Goal: Entertainment & Leisure: Consume media (video, audio)

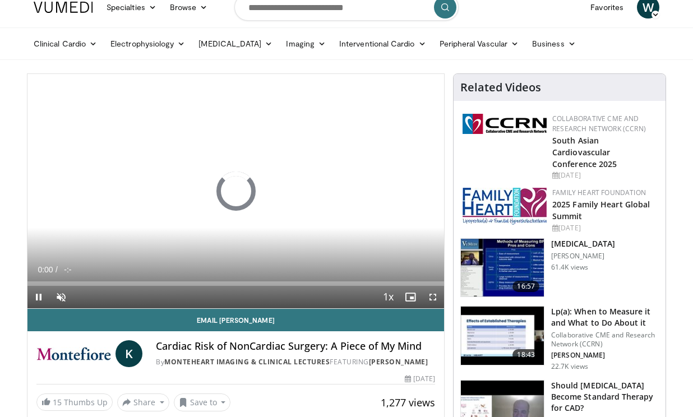
scroll to position [12, 0]
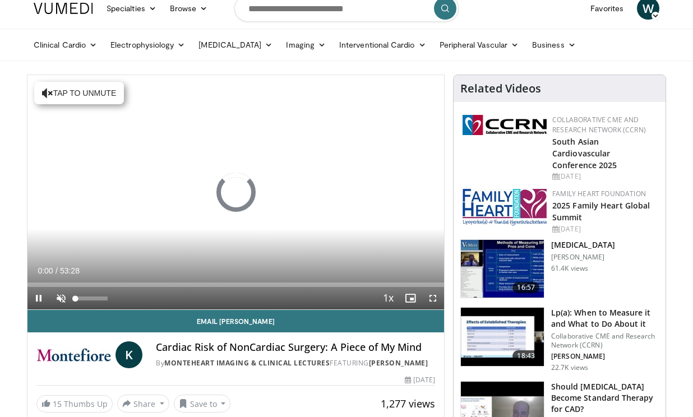
click at [63, 298] on span "Video Player" at bounding box center [61, 298] width 22 height 22
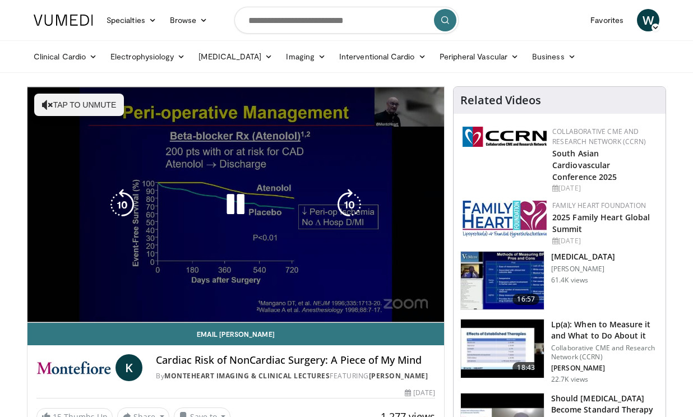
scroll to position [0, 0]
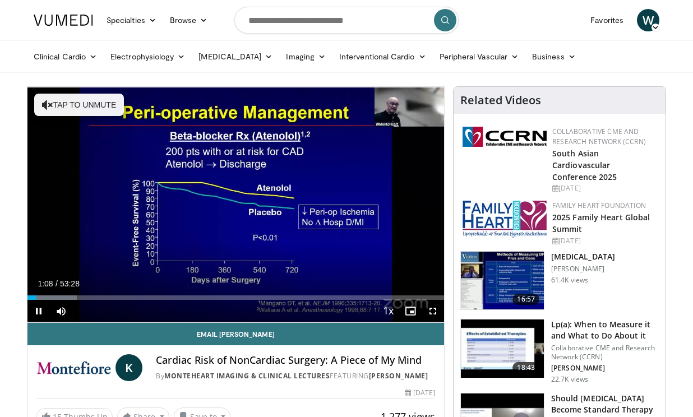
click at [436, 311] on span "Video Player" at bounding box center [433, 311] width 22 height 22
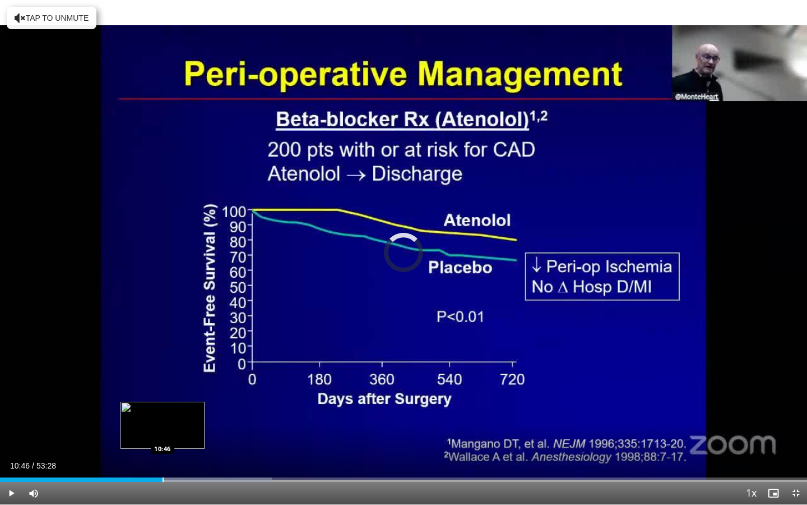
click at [163, 417] on div "Progress Bar" at bounding box center [163, 479] width 1 height 4
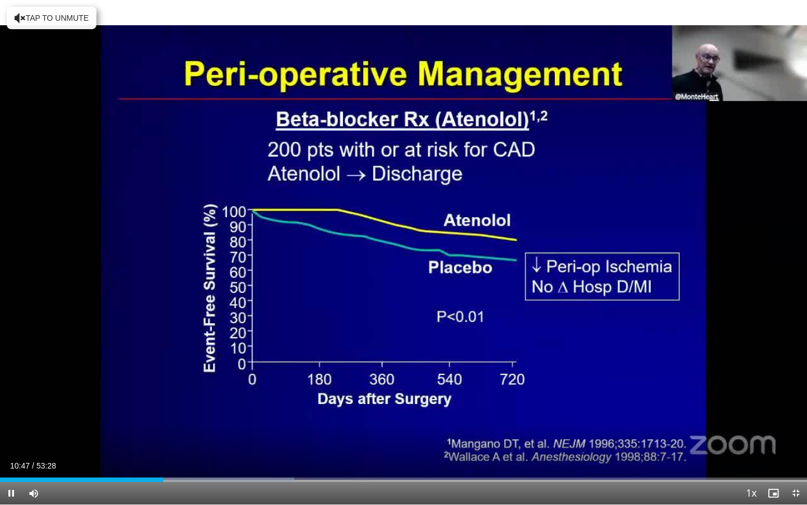
click at [16, 417] on span "Video Player" at bounding box center [11, 493] width 22 height 22
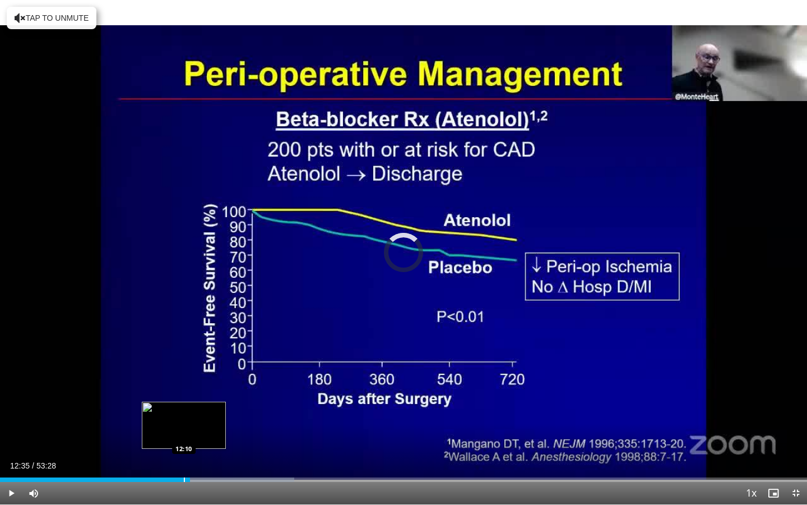
click at [184, 417] on div "Progress Bar" at bounding box center [184, 479] width 1 height 4
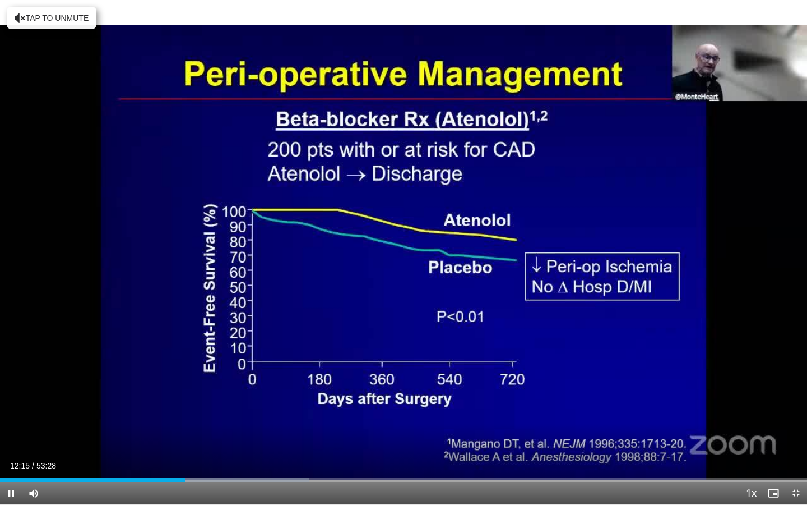
click at [12, 417] on span "Video Player" at bounding box center [11, 493] width 22 height 22
click at [6, 417] on span "Video Player" at bounding box center [11, 493] width 22 height 22
click at [13, 417] on span "Video Player" at bounding box center [11, 493] width 22 height 22
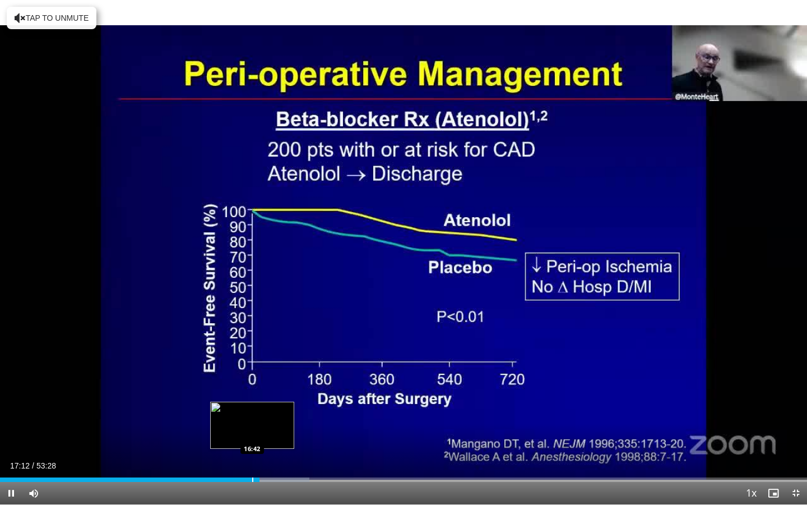
click at [252, 417] on div "Progress Bar" at bounding box center [252, 479] width 1 height 4
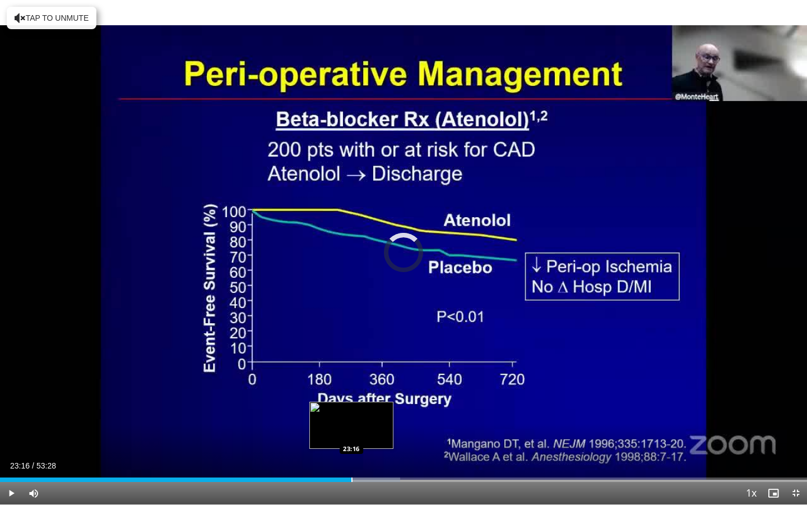
click at [352, 417] on div "Progress Bar" at bounding box center [352, 479] width 1 height 4
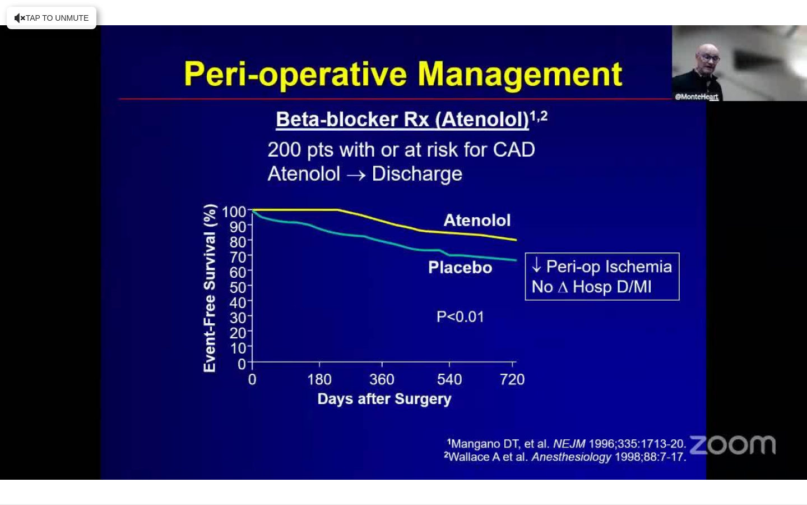
click at [7, 417] on div "10 seconds Tap to unmute" at bounding box center [403, 252] width 807 height 504
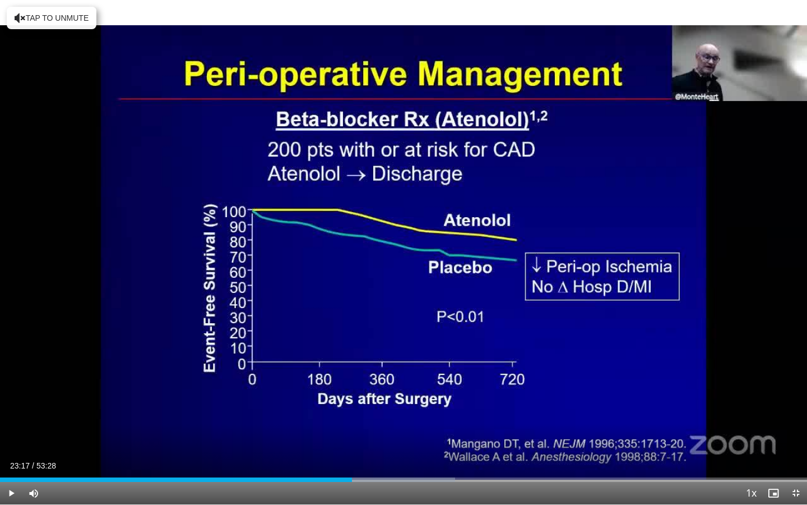
click at [2, 417] on span "Video Player" at bounding box center [11, 493] width 22 height 22
click at [13, 417] on span "Video Player" at bounding box center [11, 493] width 22 height 22
click at [11, 417] on span "Video Player" at bounding box center [11, 493] width 22 height 22
click at [16, 417] on span "Video Player" at bounding box center [11, 493] width 22 height 22
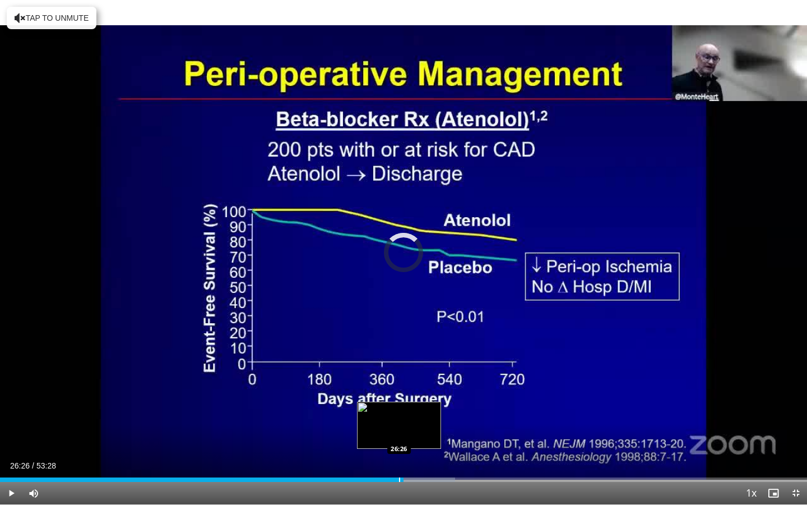
click at [399, 417] on div "Progress Bar" at bounding box center [399, 479] width 1 height 4
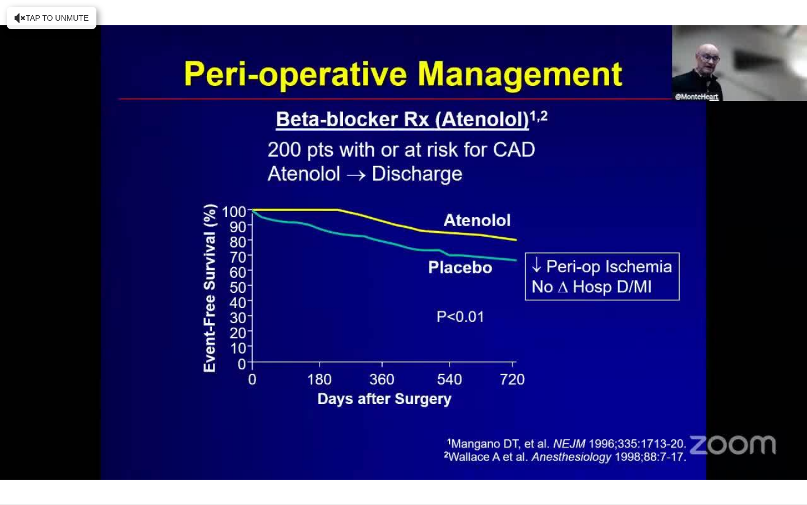
click at [16, 417] on video-js "**********" at bounding box center [403, 252] width 807 height 505
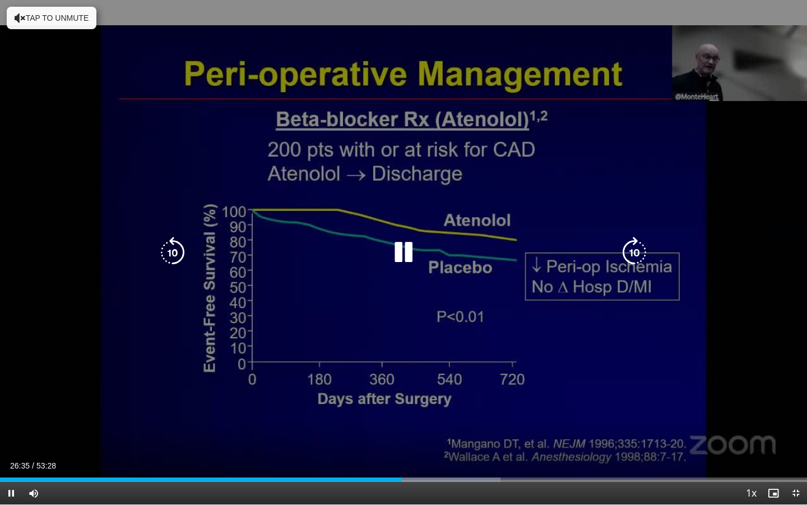
click at [35, 417] on div "10 seconds Tap to unmute" at bounding box center [403, 252] width 807 height 504
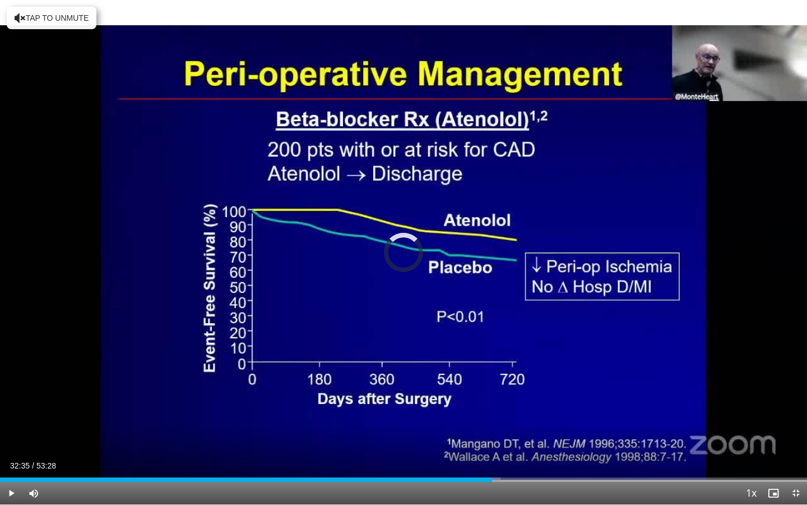
click at [492, 417] on div "Progress Bar" at bounding box center [492, 479] width 1 height 4
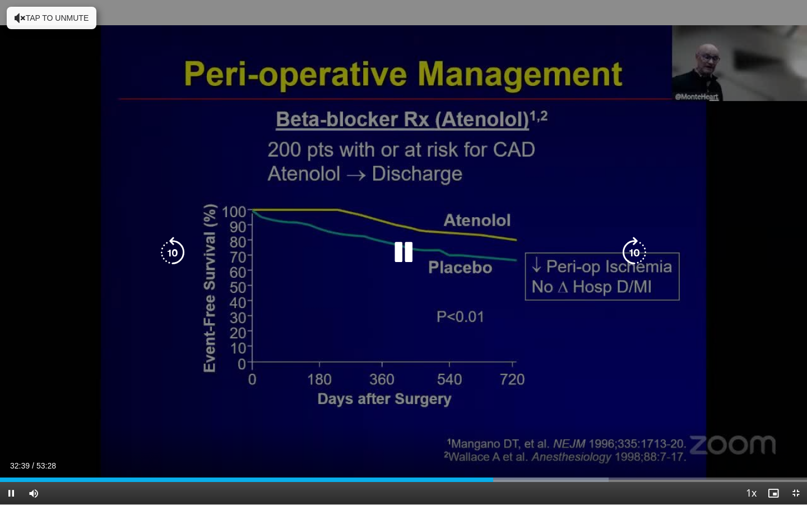
click at [541, 417] on div "10 seconds Tap to unmute" at bounding box center [403, 252] width 807 height 504
click at [77, 381] on div "10 seconds Tap to unmute" at bounding box center [403, 252] width 807 height 504
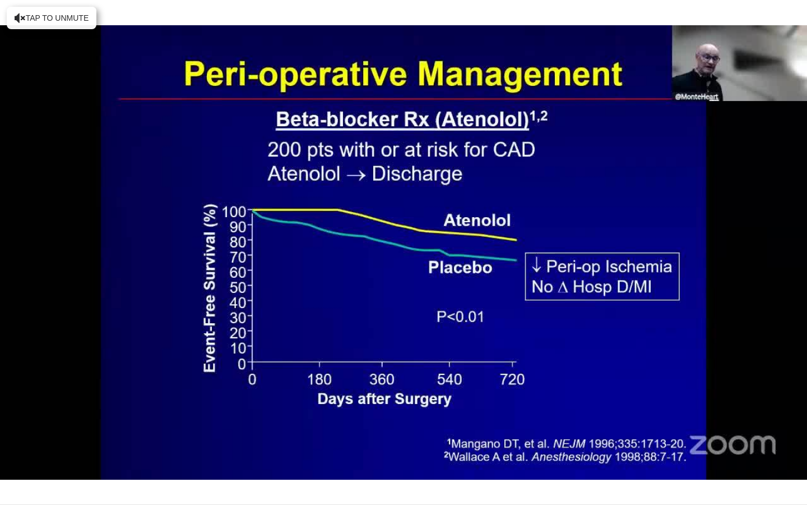
click at [77, 381] on div "10 seconds Tap to unmute" at bounding box center [403, 252] width 807 height 504
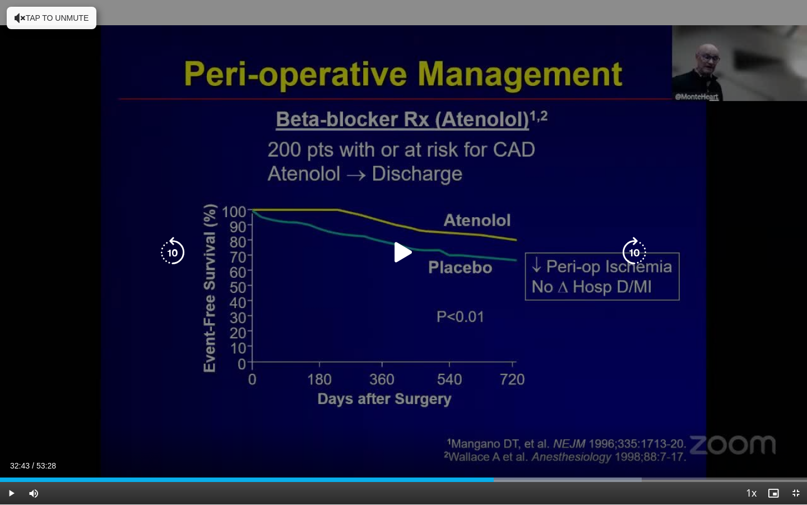
drag, startPoint x: 77, startPoint y: 381, endPoint x: 500, endPoint y: 405, distance: 423.4
click at [500, 405] on div "10 seconds Tap to unmute" at bounding box center [403, 252] width 807 height 504
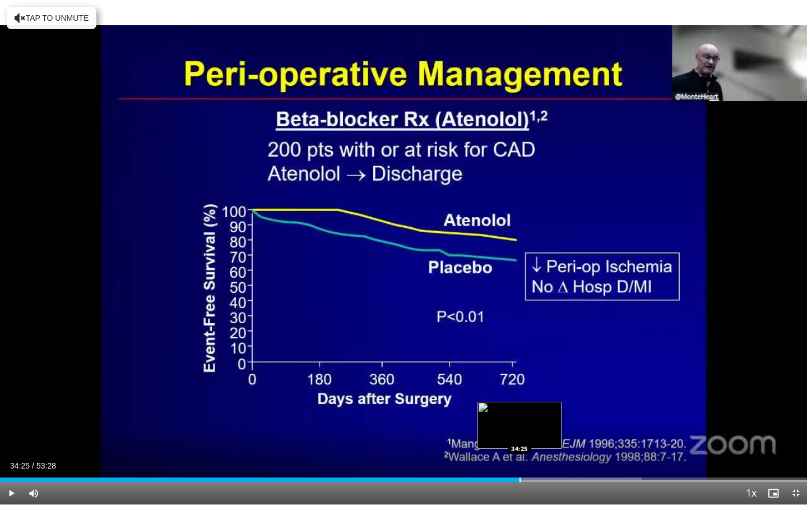
click at [520, 417] on div "Progress Bar" at bounding box center [520, 479] width 1 height 4
click at [515, 417] on div "Current Time 34:27 / Duration 53:28 Pause Skip Backward Skip Forward Mute 100% …" at bounding box center [403, 493] width 807 height 22
click at [514, 417] on div "Progress Bar" at bounding box center [514, 479] width 1 height 4
click at [532, 417] on div "Progress Bar" at bounding box center [532, 479] width 1 height 4
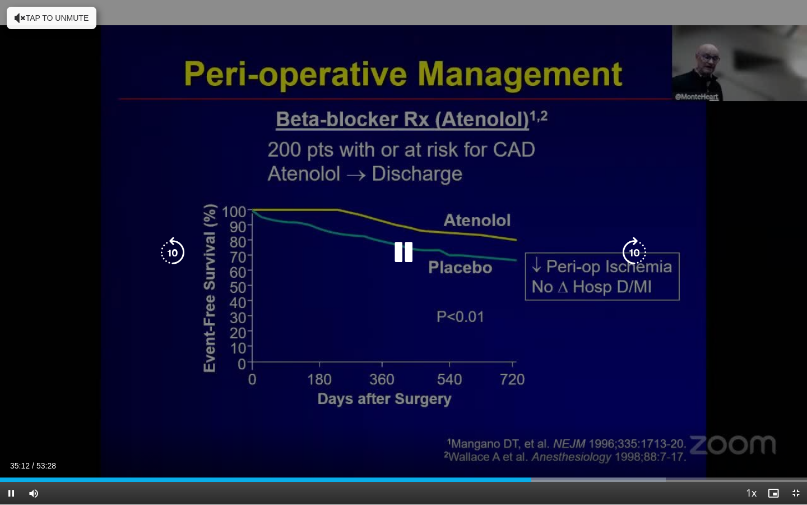
click at [385, 417] on div "10 seconds Tap to unmute" at bounding box center [403, 252] width 807 height 504
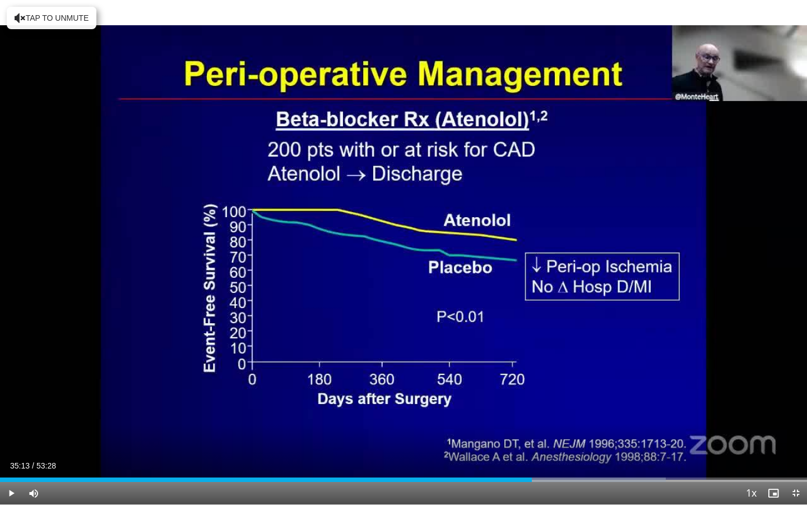
click at [12, 417] on span "Video Player" at bounding box center [11, 493] width 22 height 22
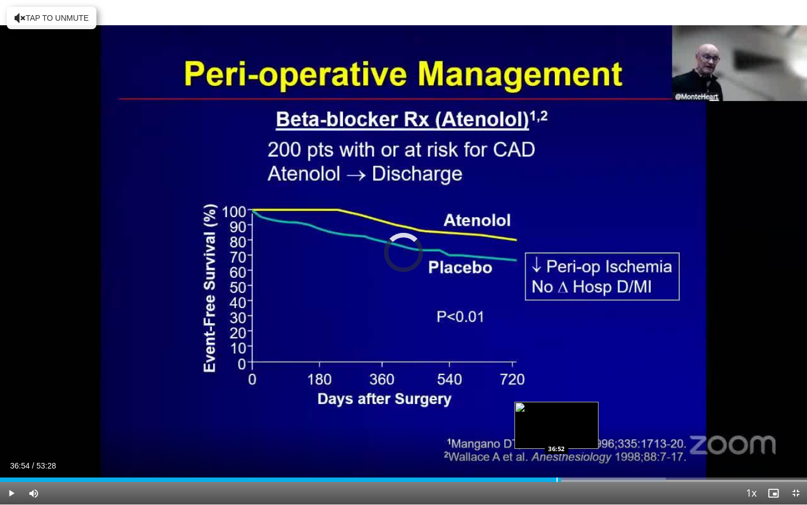
click at [557, 417] on div "Progress Bar" at bounding box center [557, 479] width 1 height 4
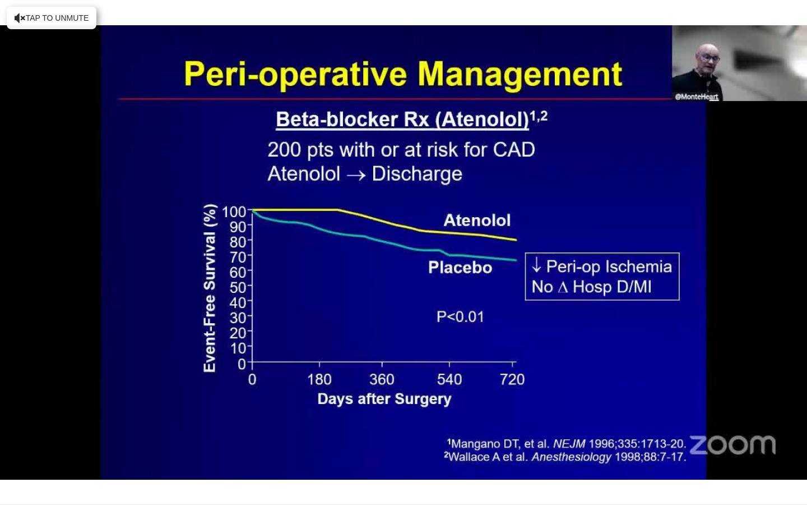
click at [62, 417] on div "10 seconds Tap to unmute" at bounding box center [403, 252] width 807 height 504
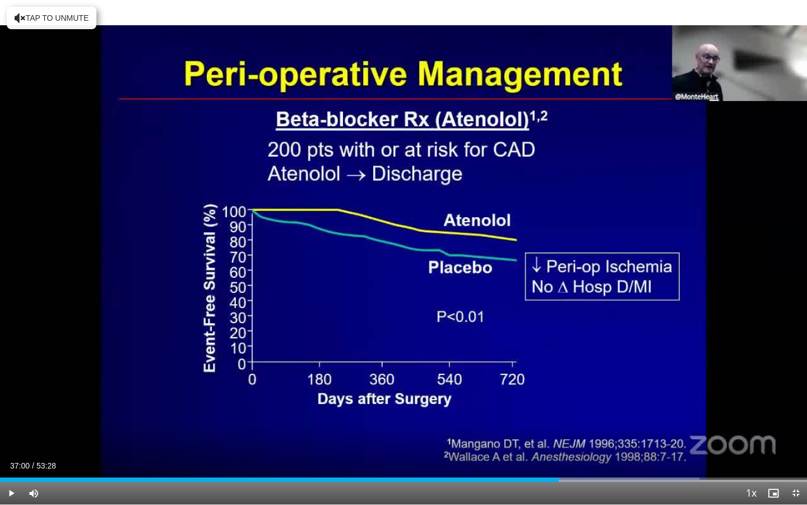
click at [62, 417] on div "10 seconds Tap to unmute" at bounding box center [403, 252] width 807 height 504
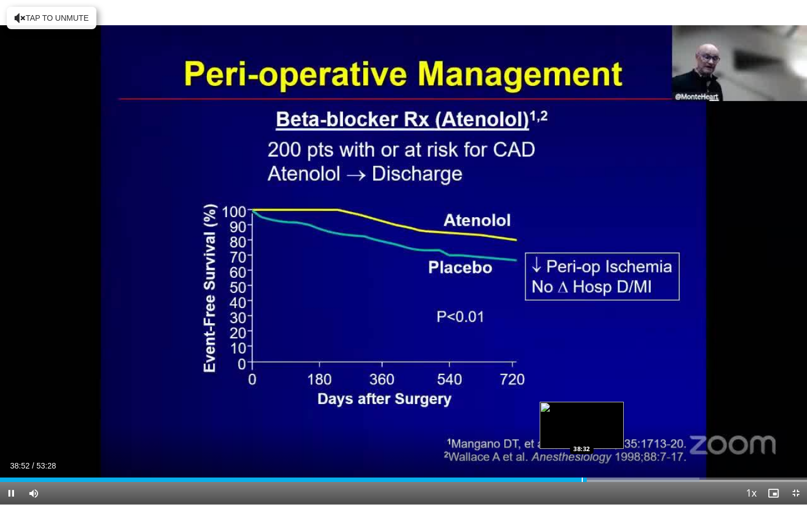
click at [582, 417] on div "Progress Bar" at bounding box center [582, 479] width 1 height 4
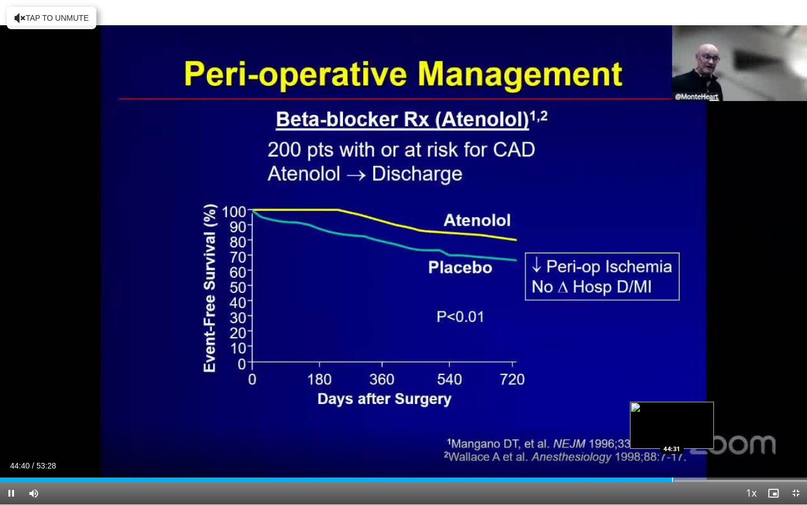
click at [672, 417] on div "Progress Bar" at bounding box center [672, 479] width 1 height 4
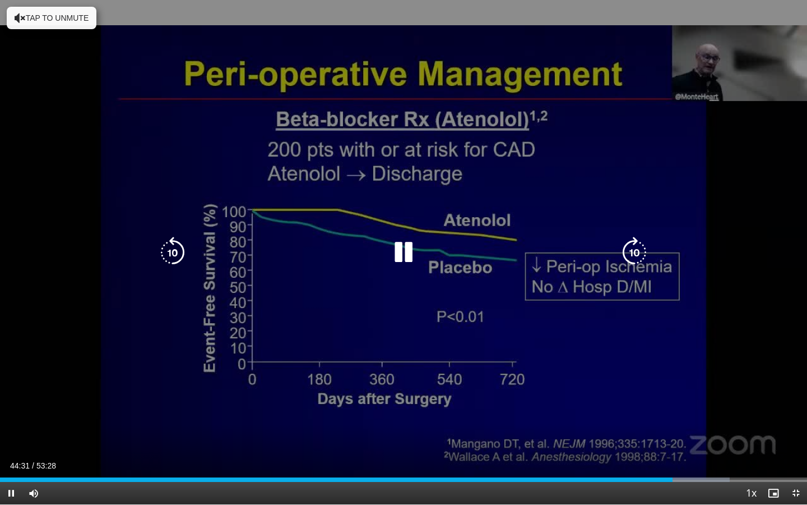
click at [458, 379] on div "10 seconds Tap to unmute" at bounding box center [403, 252] width 807 height 504
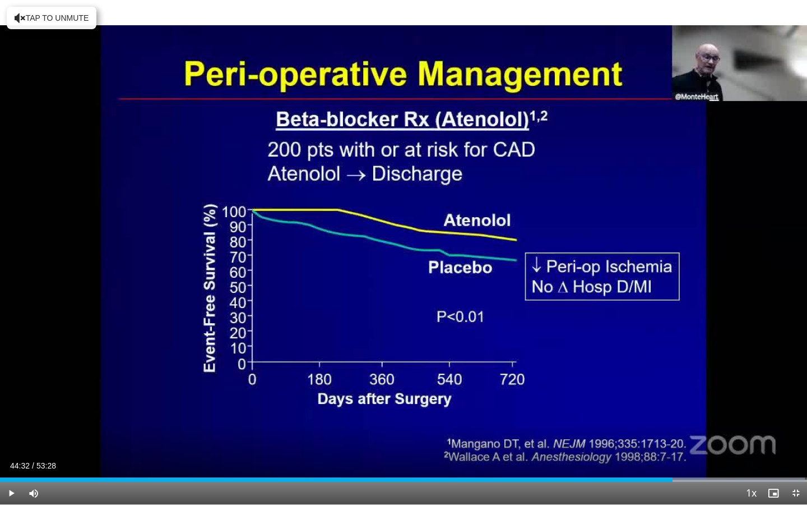
click at [338, 174] on div "10 seconds Tap to unmute" at bounding box center [403, 252] width 807 height 504
click at [11, 417] on span "Video Player" at bounding box center [11, 493] width 22 height 22
click at [676, 417] on div "Current Time 45:06 / Duration 53:28 Play Skip Backward Skip Forward Mute 0% Loa…" at bounding box center [403, 493] width 807 height 22
click at [676, 417] on div "Loaded : 99.75% 45:06 44:46" at bounding box center [403, 476] width 807 height 11
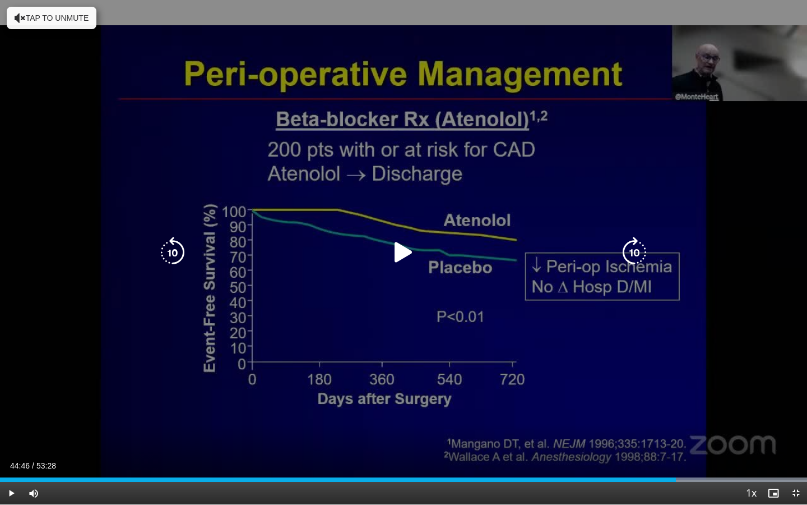
click at [563, 360] on div "10 seconds Tap to unmute" at bounding box center [403, 252] width 807 height 504
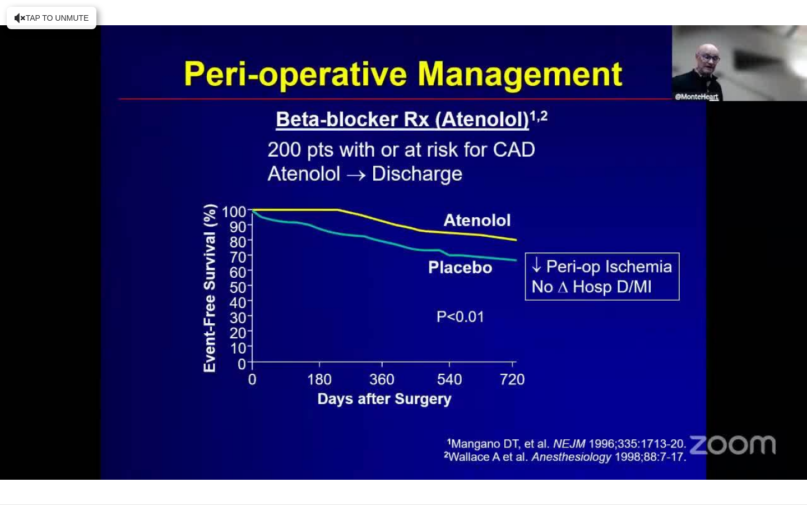
click at [29, 332] on div "10 seconds Tap to unmute" at bounding box center [403, 252] width 807 height 504
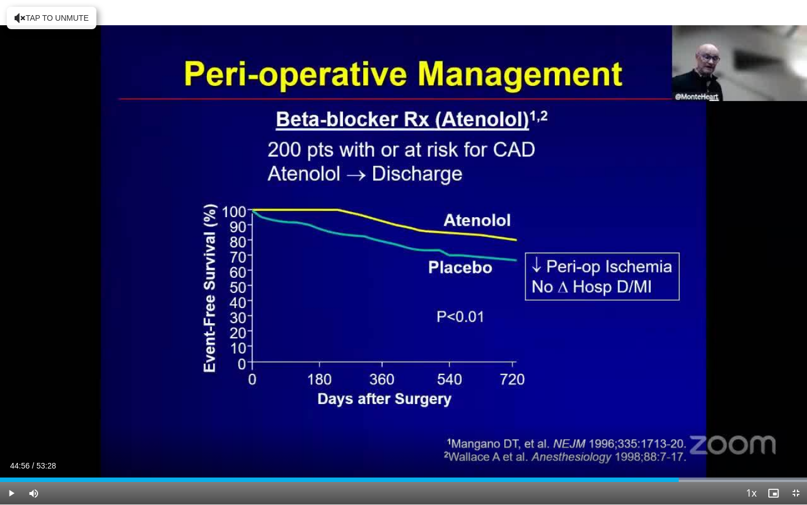
click at [29, 332] on div "10 seconds Tap to unmute" at bounding box center [403, 252] width 807 height 504
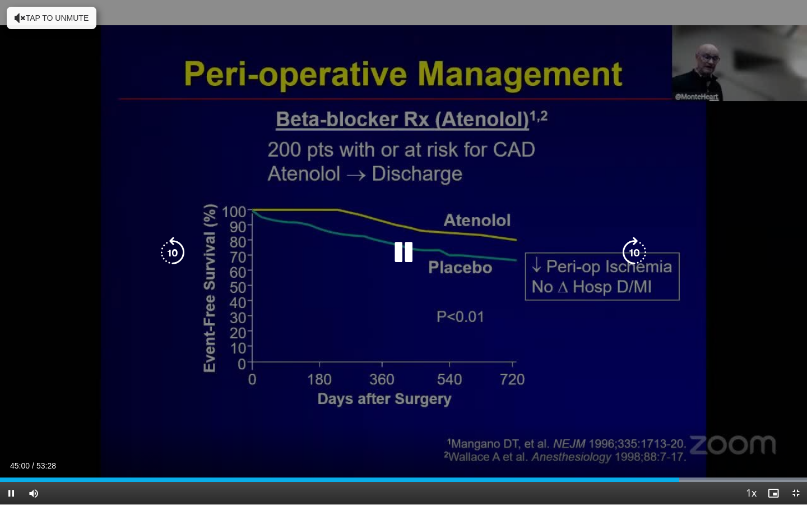
click at [30, 333] on div "10 seconds Tap to unmute" at bounding box center [403, 252] width 807 height 504
click at [47, 315] on div "10 seconds Tap to unmute" at bounding box center [403, 252] width 807 height 504
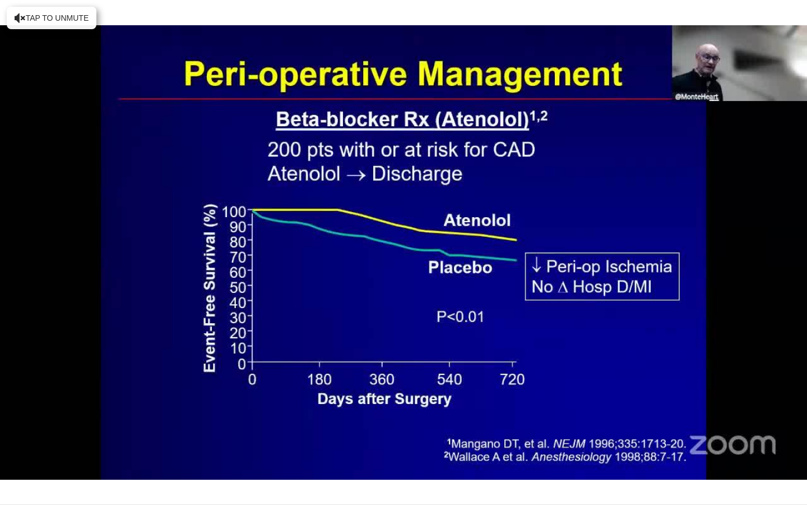
click at [11, 417] on video-js "**********" at bounding box center [403, 252] width 807 height 505
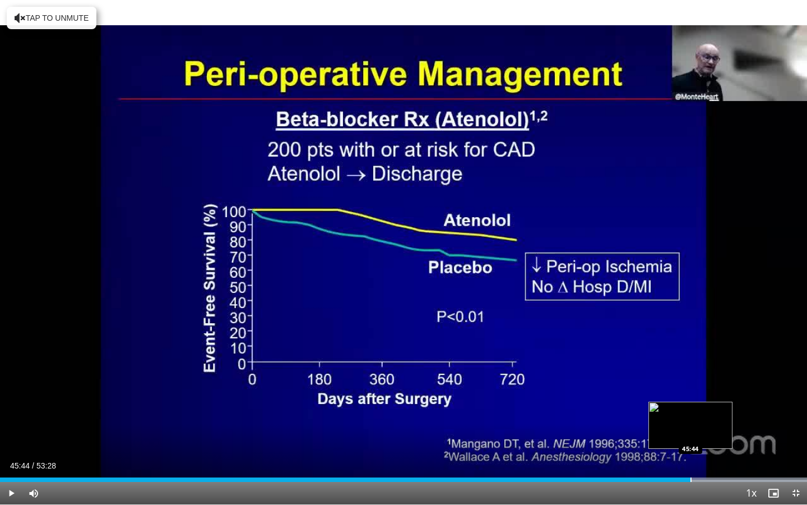
click at [691, 417] on div "Progress Bar" at bounding box center [691, 479] width 1 height 4
click at [687, 417] on div "Progress Bar" at bounding box center [686, 479] width 1 height 4
click at [692, 417] on div "Progress Bar" at bounding box center [737, 479] width 1 height 4
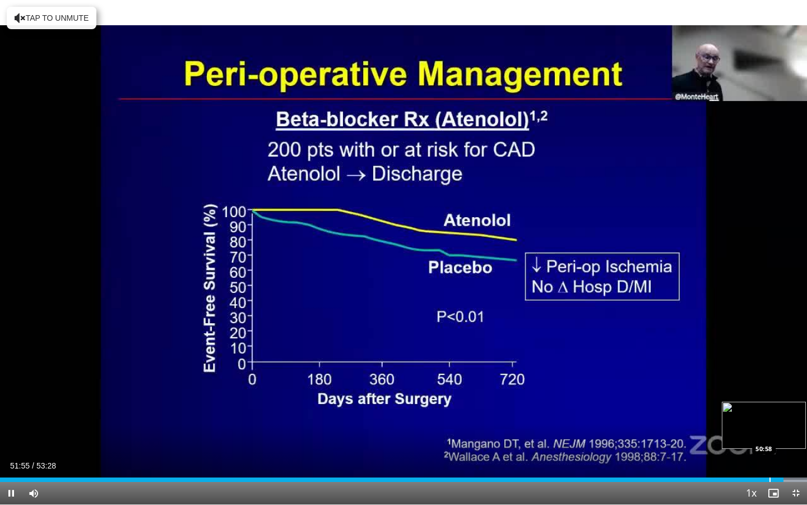
click at [692, 417] on div "Progress Bar" at bounding box center [770, 479] width 1 height 4
click at [692, 417] on span "Video Player" at bounding box center [796, 493] width 22 height 22
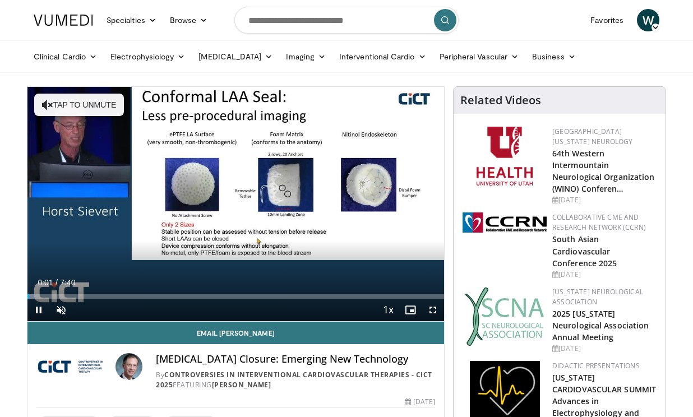
click at [429, 308] on span "Video Player" at bounding box center [433, 310] width 22 height 22
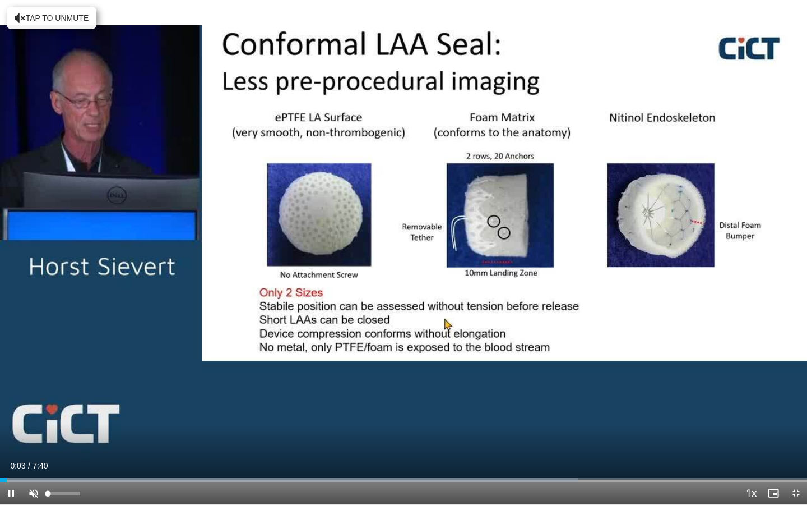
click at [29, 417] on span "Video Player" at bounding box center [33, 493] width 22 height 22
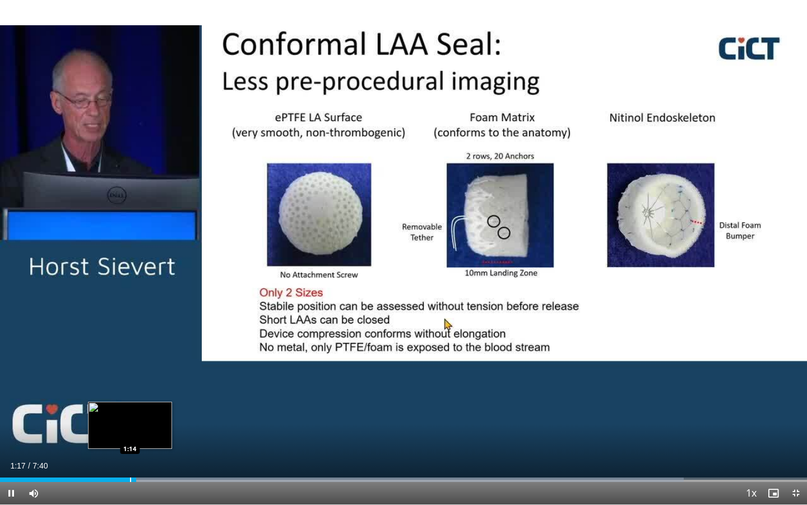
click at [130, 417] on div "Progress Bar" at bounding box center [130, 479] width 1 height 4
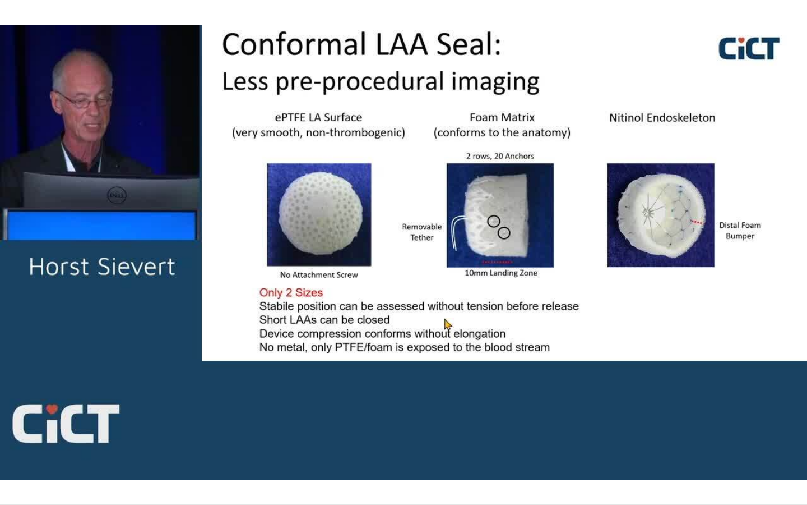
click at [126, 417] on div "10 seconds Tap to unmute" at bounding box center [403, 252] width 807 height 504
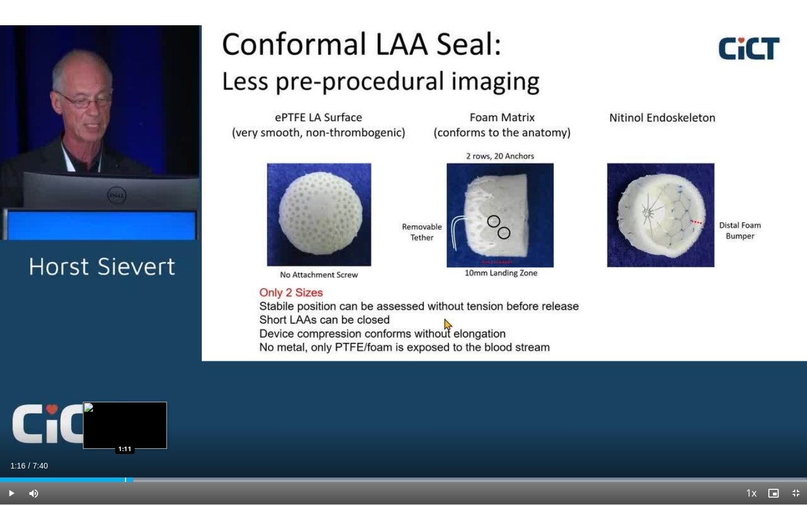
click at [125, 417] on div "Progress Bar" at bounding box center [125, 479] width 1 height 4
click at [8, 417] on span "Video Player" at bounding box center [11, 493] width 22 height 22
click at [121, 417] on div "Progress Bar" at bounding box center [121, 479] width 1 height 4
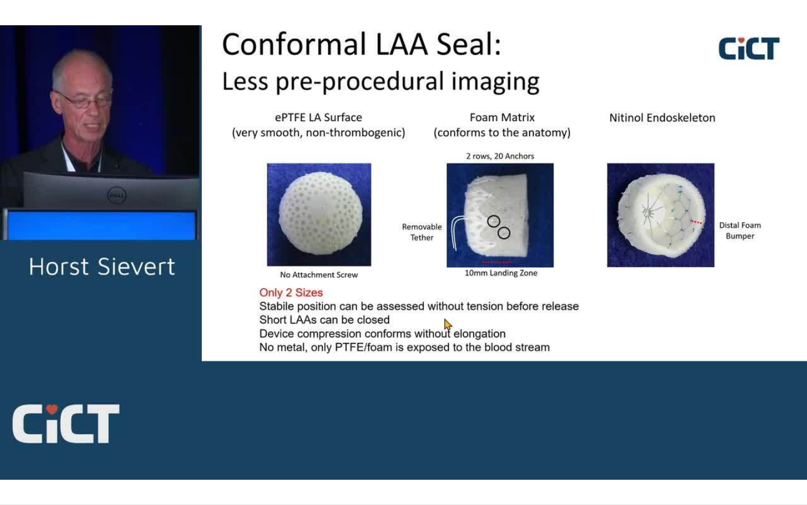
click at [112, 417] on div "10 seconds Tap to unmute" at bounding box center [403, 252] width 807 height 504
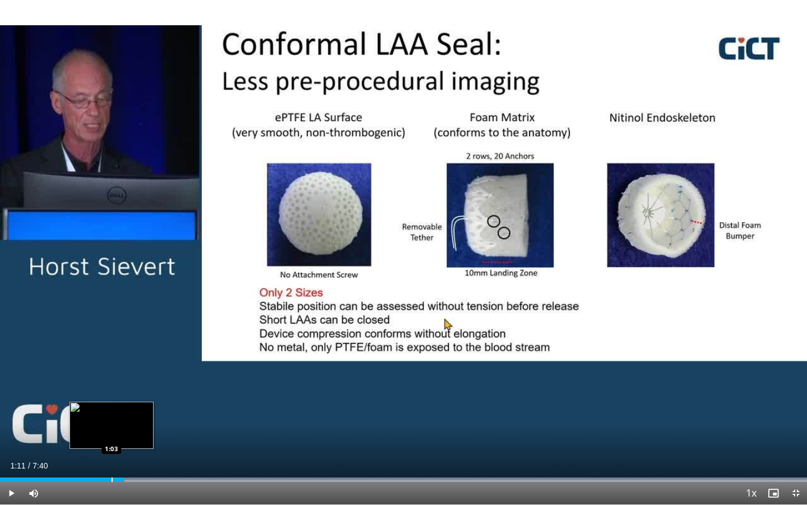
click at [112, 417] on div "Progress Bar" at bounding box center [112, 479] width 1 height 4
click at [11, 417] on span "Video Player" at bounding box center [11, 493] width 22 height 22
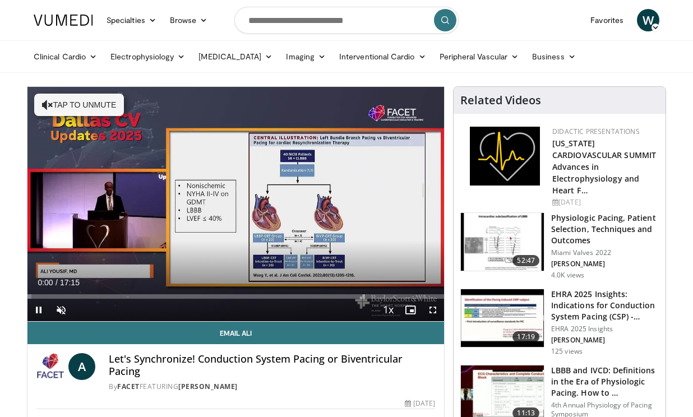
click at [433, 311] on span "Video Player" at bounding box center [433, 310] width 22 height 22
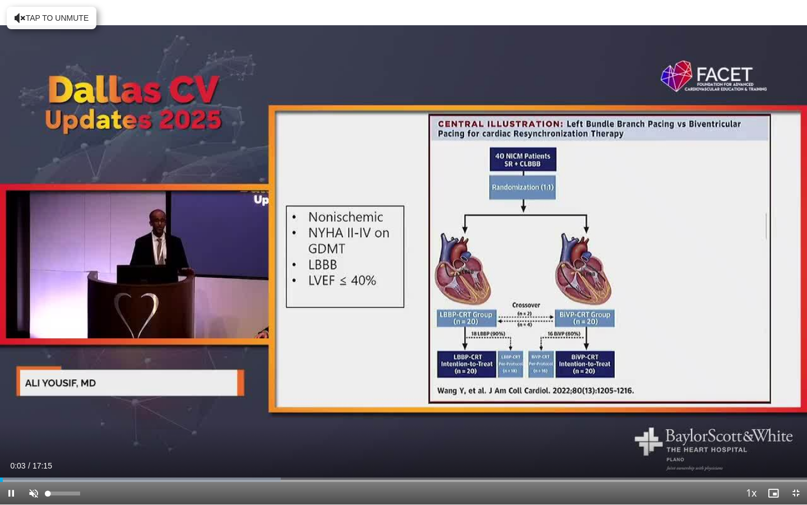
click at [30, 417] on span "Video Player" at bounding box center [33, 493] width 22 height 22
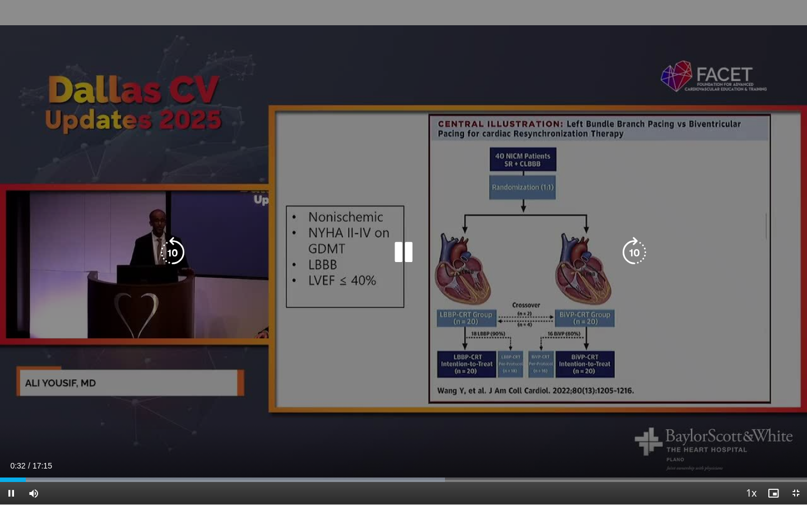
click at [39, 417] on div "10 seconds Tap to unmute" at bounding box center [403, 252] width 807 height 504
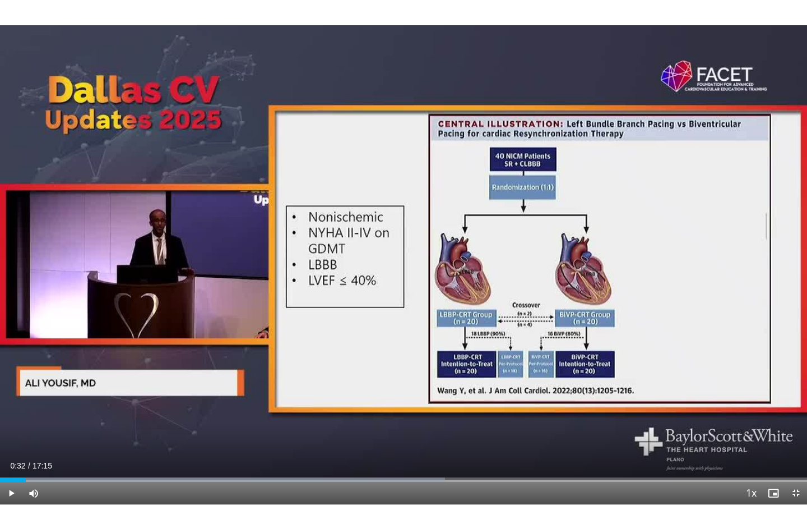
click at [39, 417] on div "10 seconds Tap to unmute" at bounding box center [403, 252] width 807 height 504
click at [74, 417] on div "Progress Bar" at bounding box center [74, 479] width 1 height 4
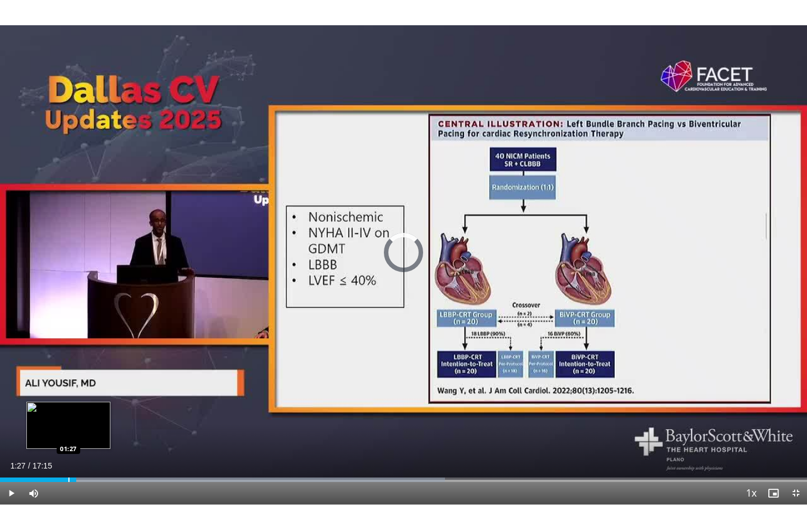
click at [68, 417] on div "Progress Bar" at bounding box center [68, 479] width 1 height 4
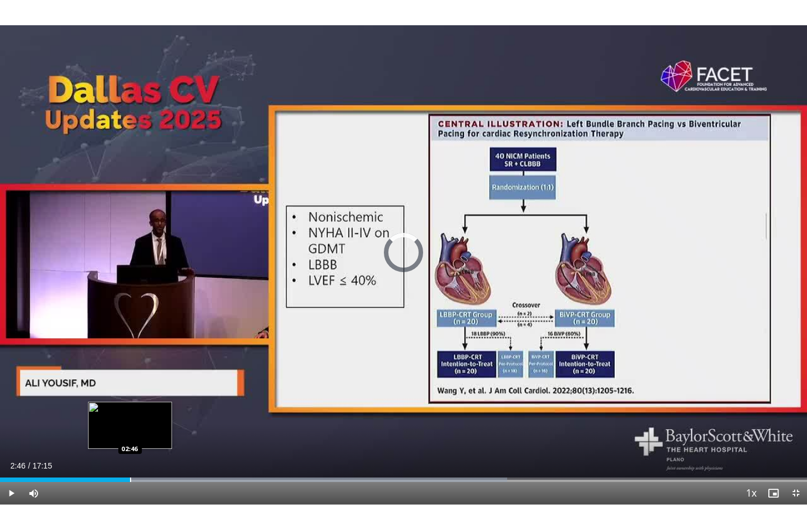
click at [130, 417] on div "Progress Bar" at bounding box center [130, 479] width 1 height 4
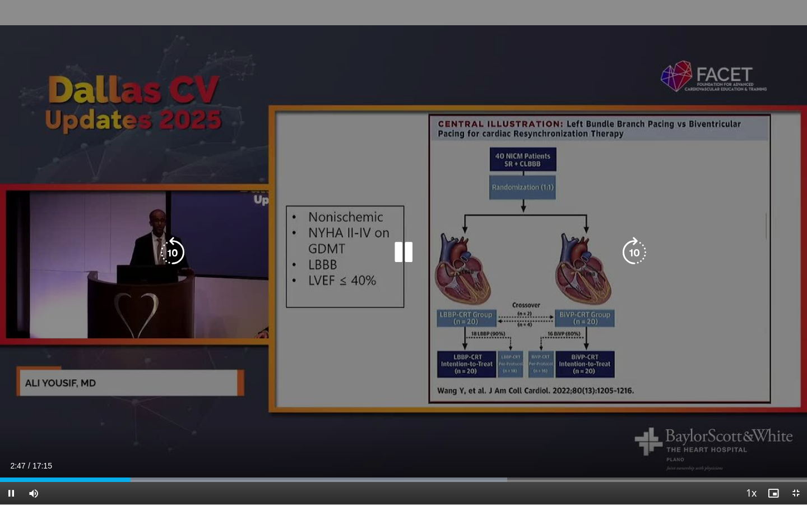
click at [154, 417] on div "10 seconds Tap to unmute" at bounding box center [403, 252] width 807 height 504
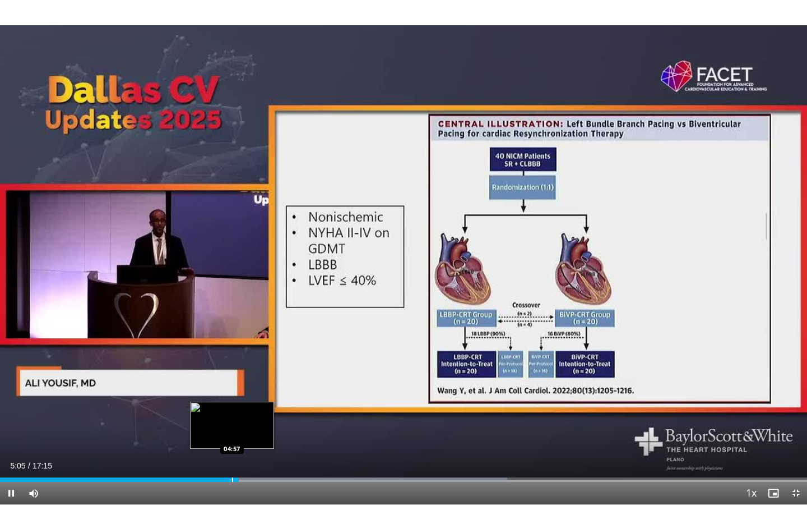
click at [232, 417] on div "05:05" at bounding box center [119, 479] width 239 height 4
click at [228, 417] on div "Progress Bar" at bounding box center [228, 479] width 1 height 4
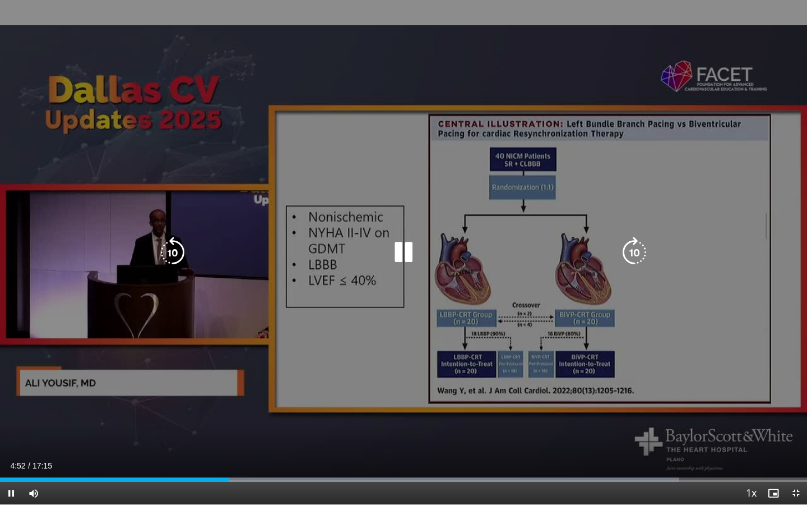
click at [320, 392] on div "10 seconds Tap to unmute" at bounding box center [403, 252] width 807 height 504
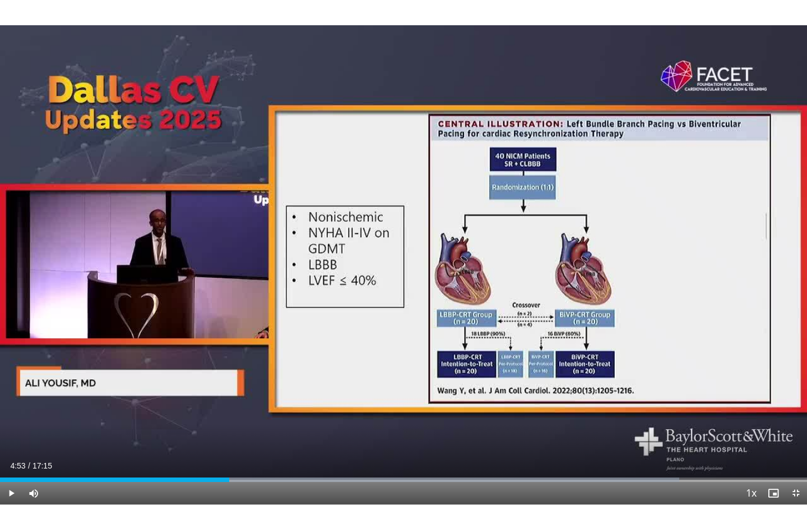
click at [16, 417] on span "Video Player" at bounding box center [11, 493] width 22 height 22
click at [11, 417] on span "Video Player" at bounding box center [11, 493] width 22 height 22
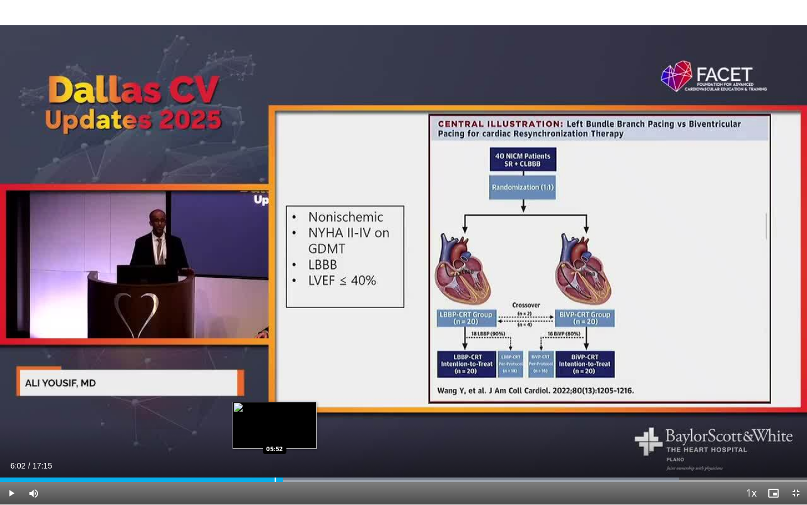
click at [275, 417] on div "Progress Bar" at bounding box center [275, 479] width 1 height 4
click at [15, 417] on span "Video Player" at bounding box center [11, 493] width 22 height 22
click at [11, 417] on span "Video Player" at bounding box center [11, 493] width 22 height 22
click at [269, 417] on div "Progress Bar" at bounding box center [269, 479] width 1 height 4
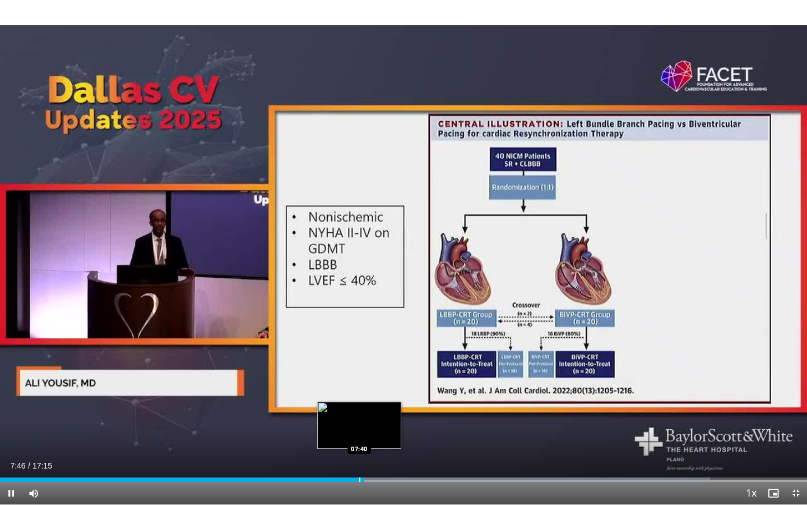
click at [359, 417] on div "Progress Bar" at bounding box center [359, 479] width 1 height 4
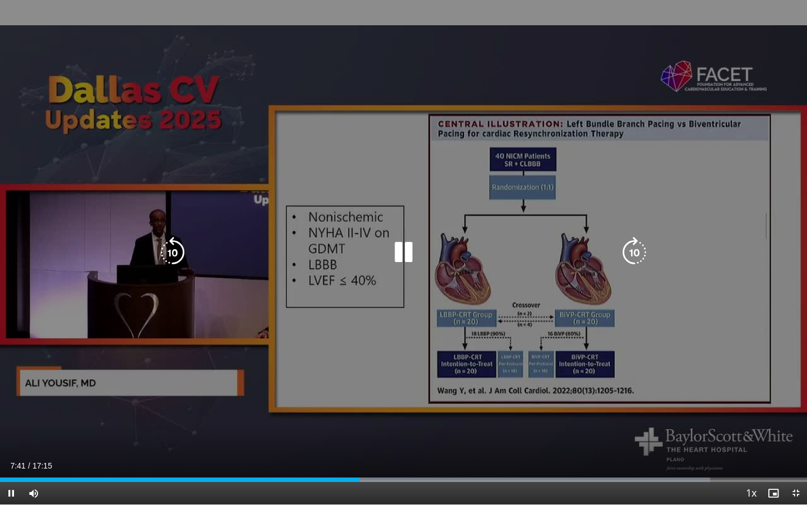
click at [376, 401] on div "10 seconds Tap to unmute" at bounding box center [403, 252] width 807 height 504
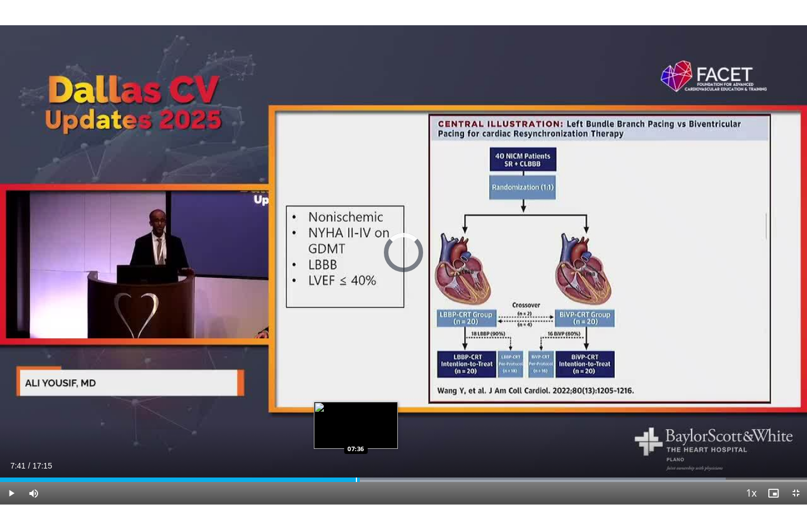
click at [356, 417] on div "Progress Bar" at bounding box center [356, 479] width 1 height 4
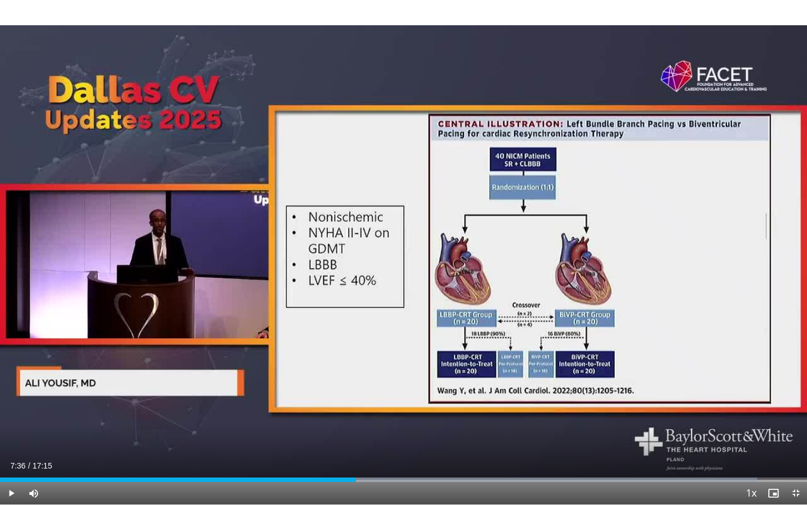
click at [356, 417] on div "07:36" at bounding box center [178, 479] width 356 height 4
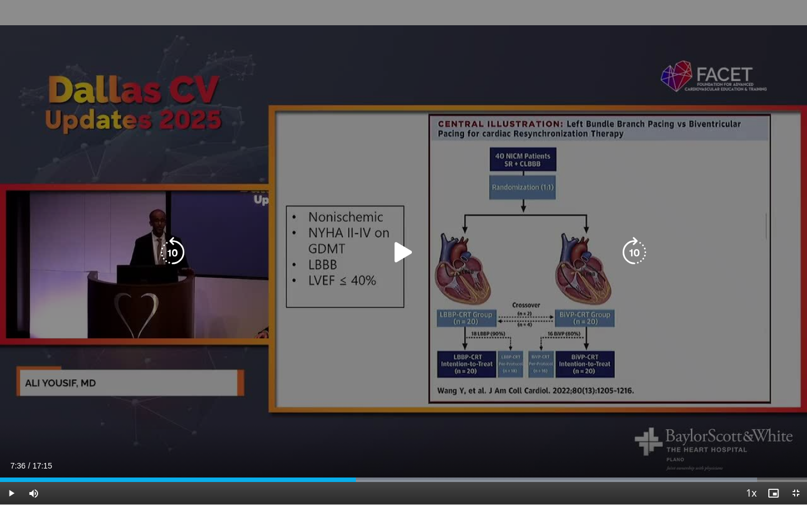
click at [340, 400] on div "10 seconds Tap to unmute" at bounding box center [403, 252] width 807 height 504
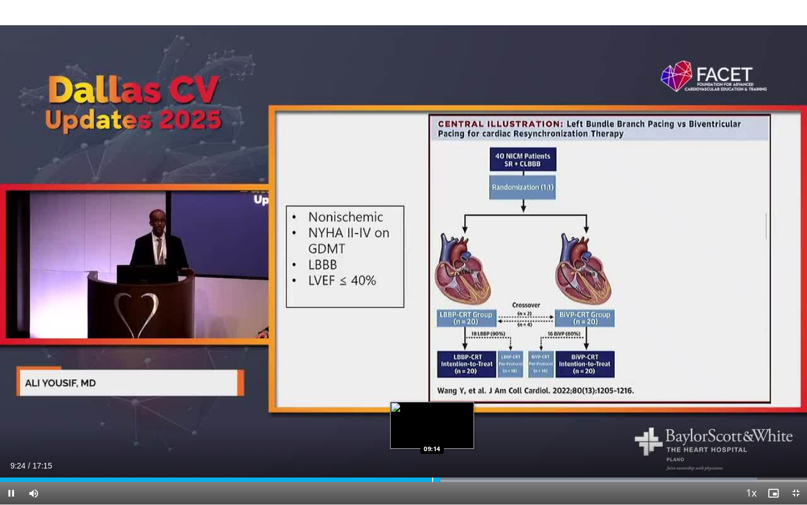
click at [432, 417] on div "Progress Bar" at bounding box center [432, 479] width 1 height 4
click at [426, 417] on div "09:16" at bounding box center [217, 479] width 435 height 4
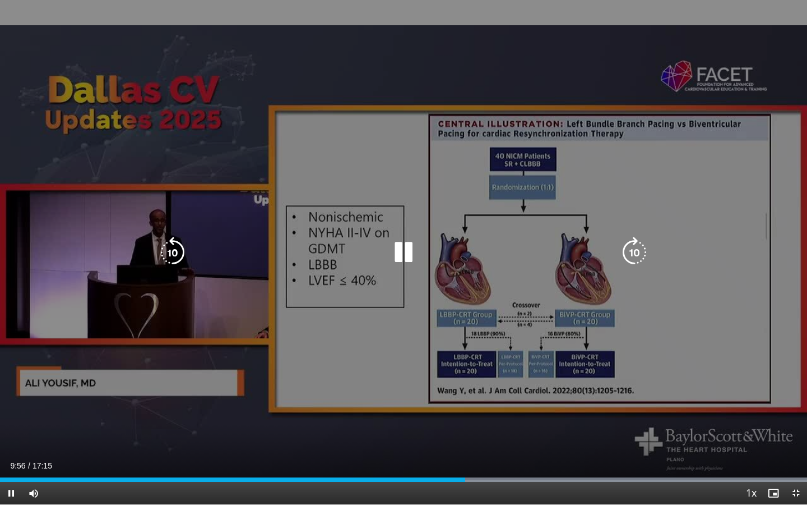
click at [53, 417] on div "10 seconds Tap to unmute" at bounding box center [403, 252] width 807 height 504
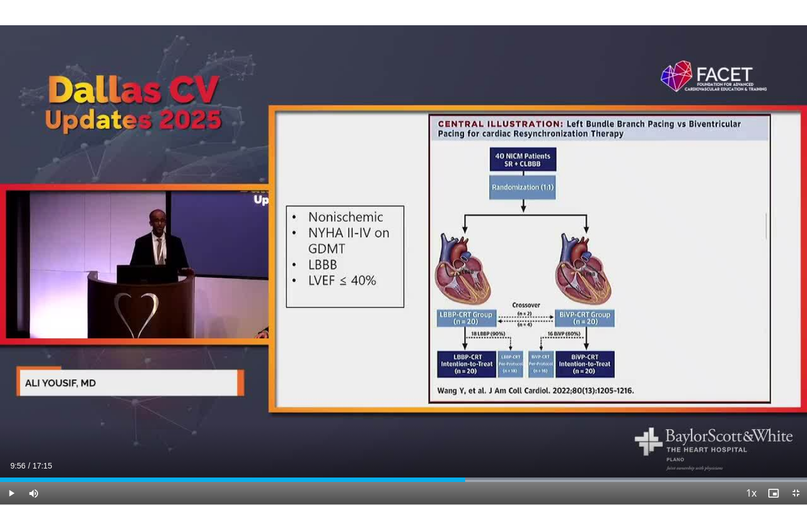
click at [12, 417] on span "Video Player" at bounding box center [11, 493] width 22 height 22
click at [7, 417] on span "Video Player" at bounding box center [11, 493] width 22 height 22
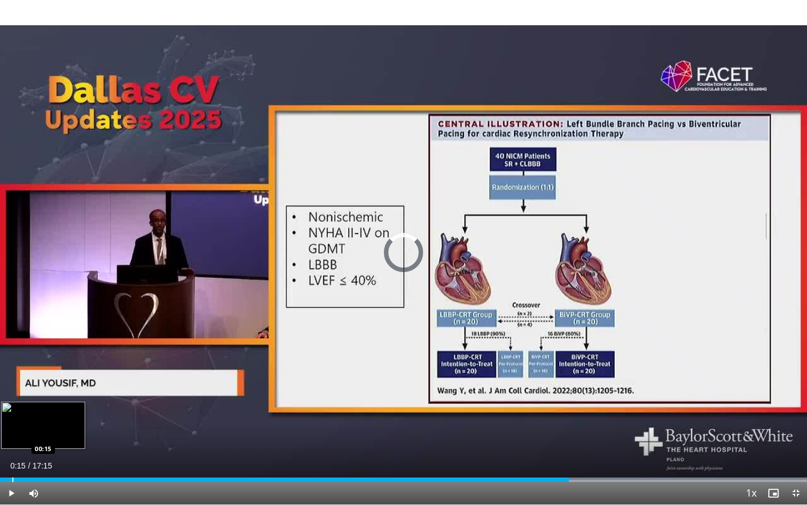
click at [12, 417] on div "Progress Bar" at bounding box center [12, 479] width 1 height 4
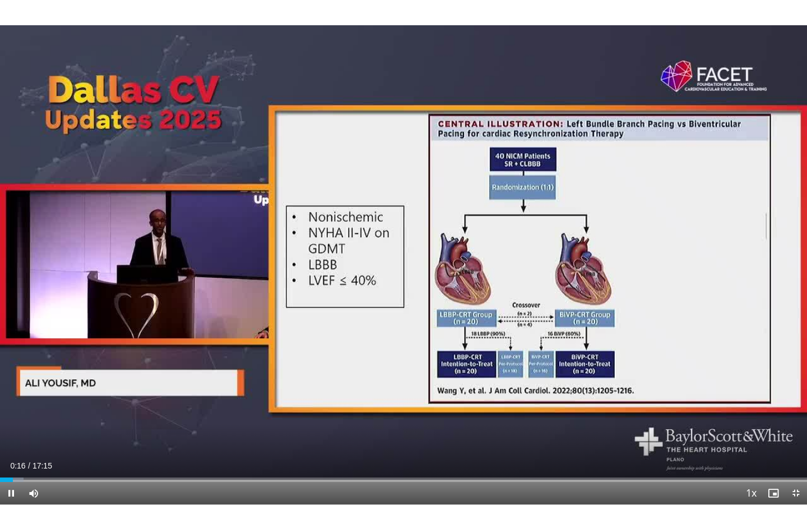
click at [8, 417] on span "Video Player" at bounding box center [11, 493] width 22 height 22
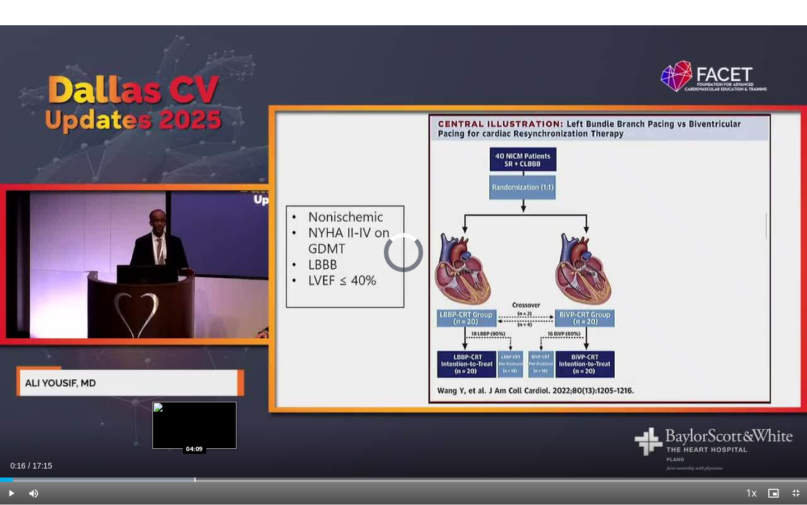
click at [195, 417] on div "Progress Bar" at bounding box center [195, 479] width 1 height 4
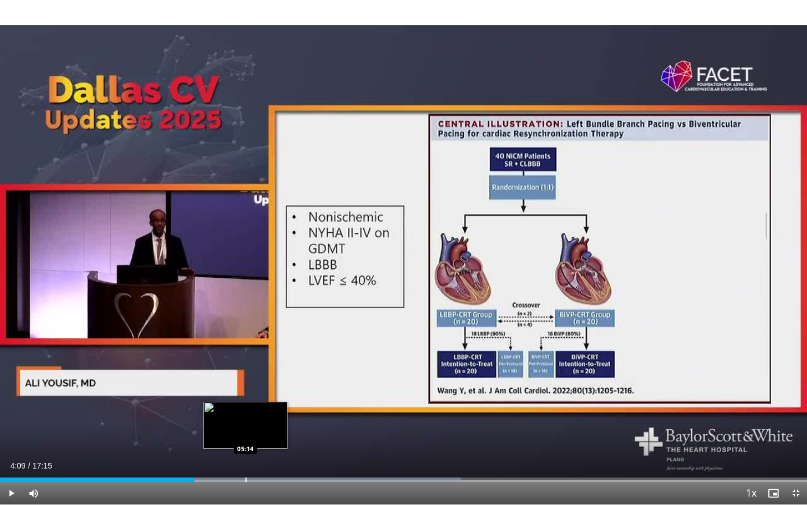
click at [246, 417] on div "Progress Bar" at bounding box center [246, 479] width 1 height 4
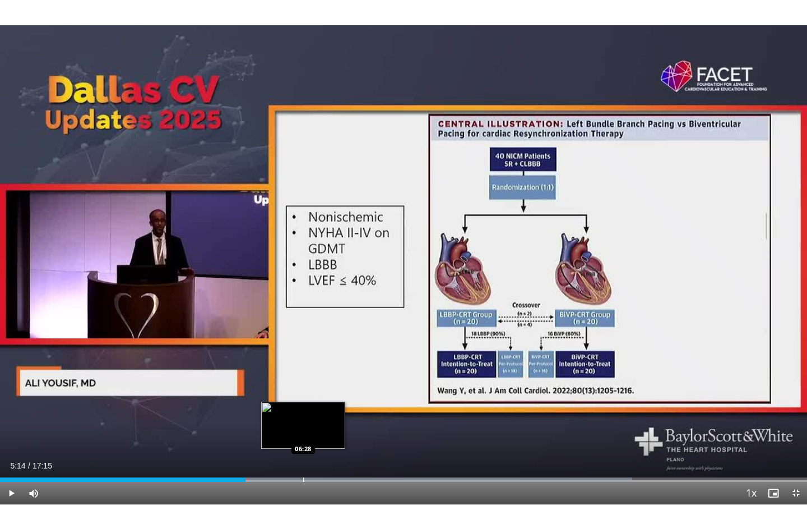
click at [303, 417] on div "Progress Bar" at bounding box center [303, 479] width 1 height 4
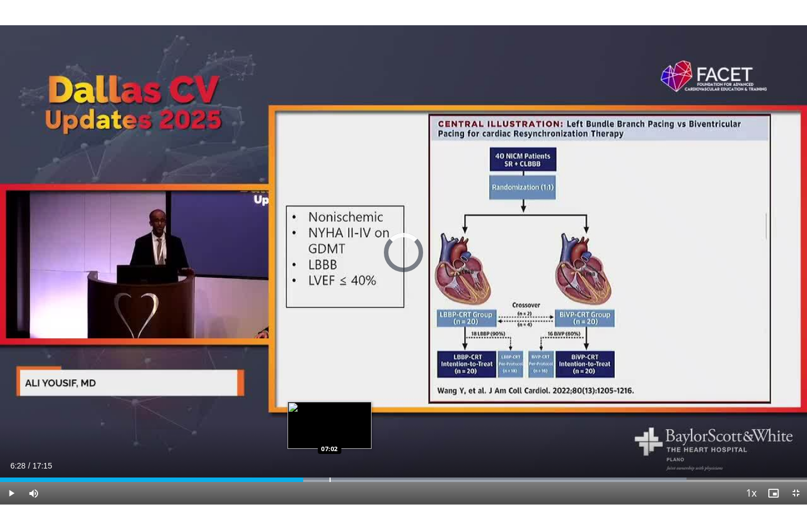
click at [330, 417] on div "Progress Bar" at bounding box center [330, 479] width 1 height 4
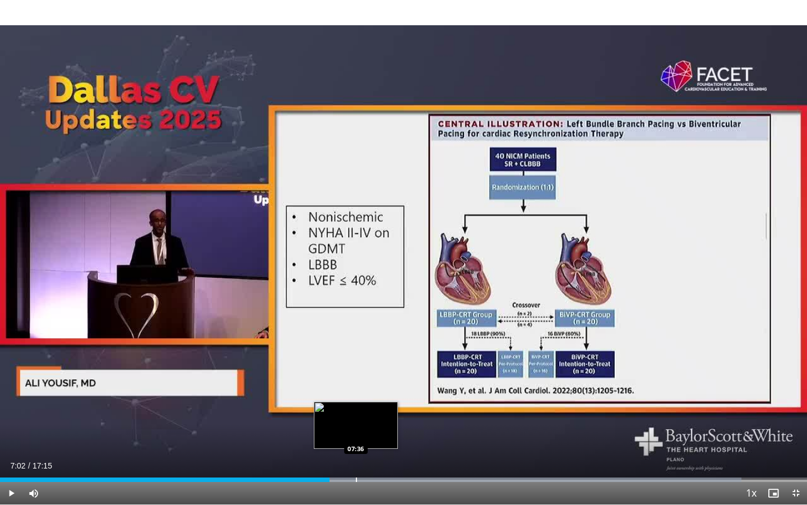
click at [356, 417] on div "Progress Bar" at bounding box center [356, 479] width 1 height 4
click at [376, 417] on div "Progress Bar" at bounding box center [376, 479] width 1 height 4
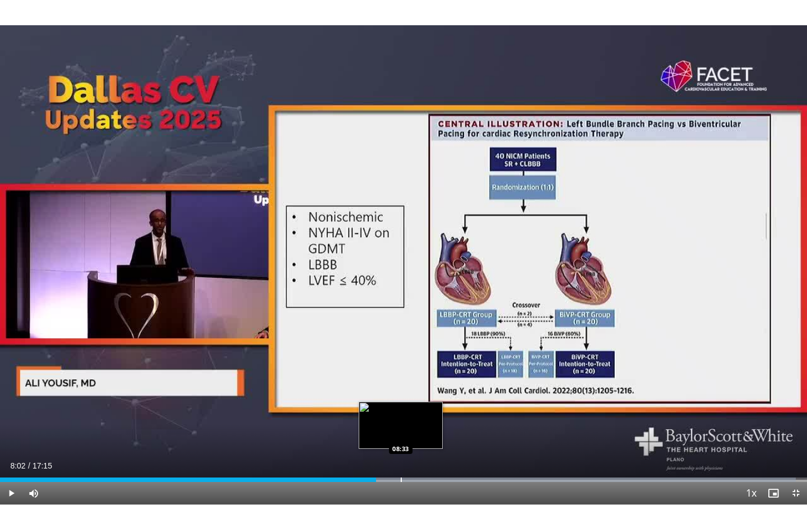
click at [401, 417] on div "Progress Bar" at bounding box center [401, 479] width 1 height 4
click at [418, 417] on div "Progress Bar" at bounding box center [418, 479] width 1 height 4
click at [435, 417] on div "Progress Bar" at bounding box center [435, 479] width 1 height 4
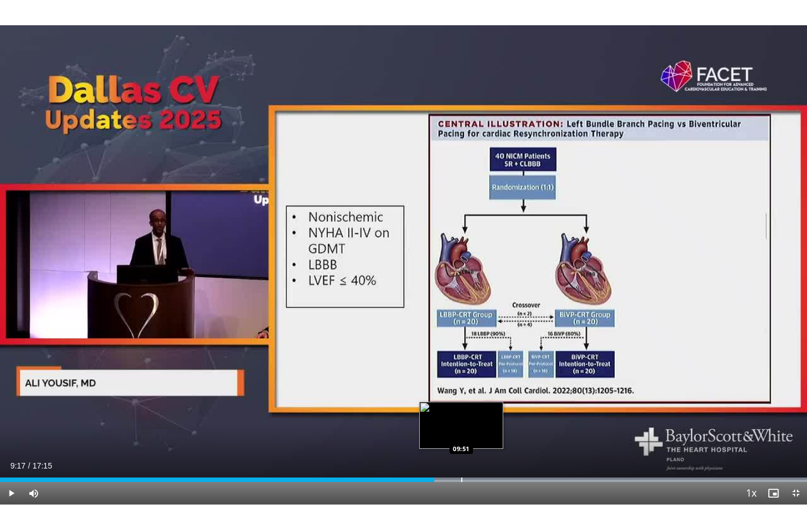
click at [461, 417] on div "Progress Bar" at bounding box center [461, 479] width 1 height 4
click at [483, 417] on div "Progress Bar" at bounding box center [482, 479] width 1 height 4
click at [493, 417] on div "Progress Bar" at bounding box center [493, 479] width 1 height 4
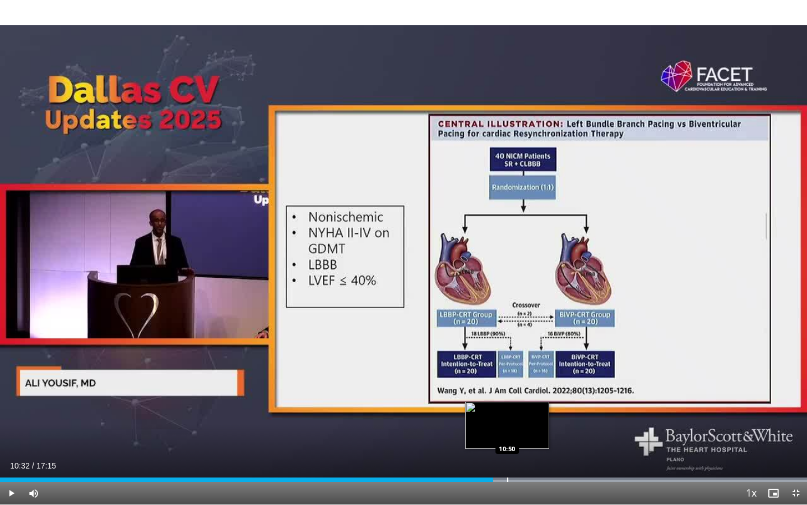
click at [507, 417] on div "Progress Bar" at bounding box center [507, 479] width 1 height 4
click at [521, 417] on div "Progress Bar" at bounding box center [521, 479] width 1 height 4
click at [526, 417] on div "Progress Bar" at bounding box center [526, 479] width 1 height 4
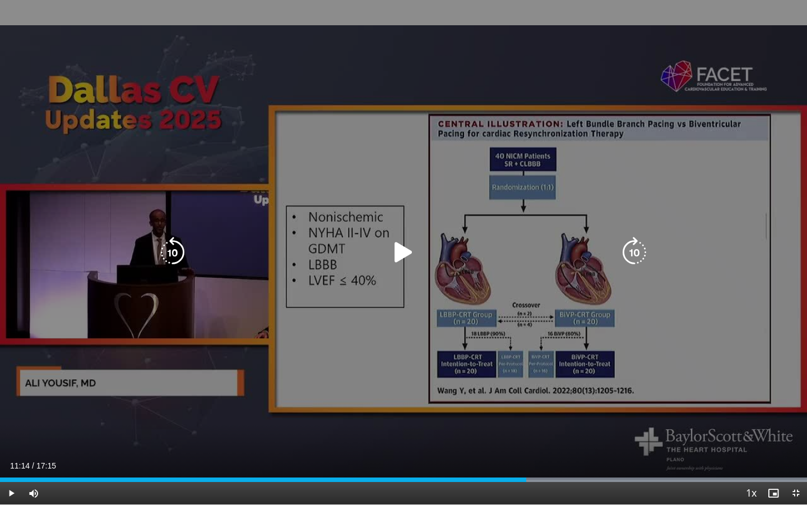
click at [510, 364] on div "10 seconds Tap to unmute" at bounding box center [403, 252] width 807 height 504
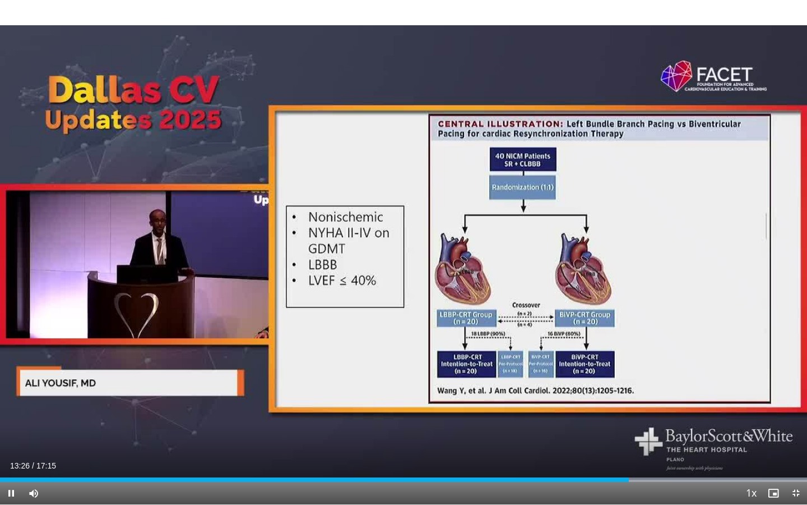
click at [12, 417] on span "Video Player" at bounding box center [11, 493] width 22 height 22
click at [13, 417] on span "Video Player" at bounding box center [11, 493] width 22 height 22
click at [11, 417] on span "Video Player" at bounding box center [11, 493] width 22 height 22
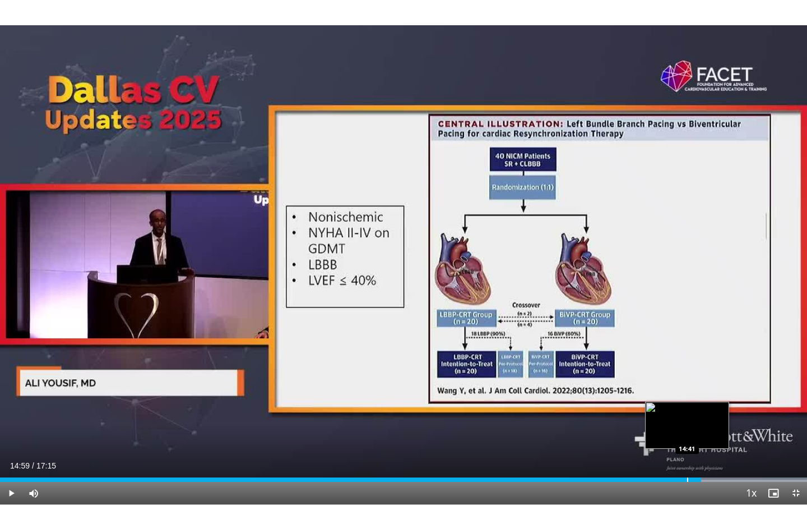
click at [687, 417] on div "Progress Bar" at bounding box center [687, 479] width 1 height 4
click at [17, 417] on span "Video Player" at bounding box center [11, 493] width 22 height 22
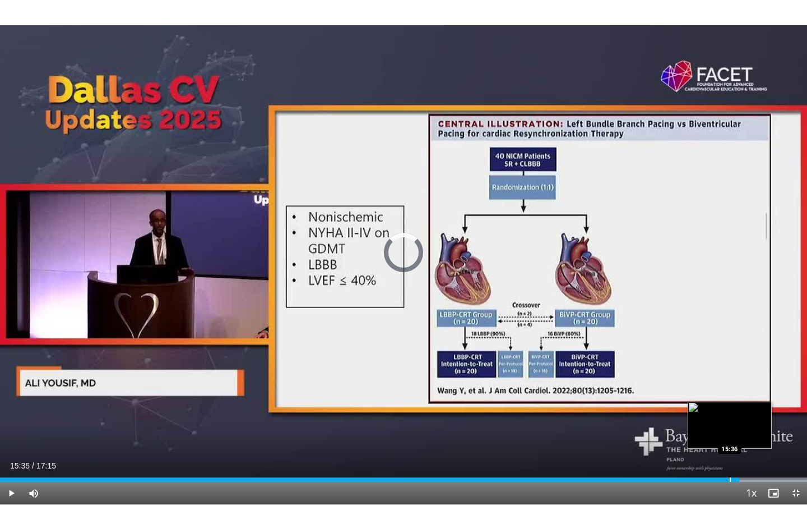
click at [692, 417] on div "Progress Bar" at bounding box center [730, 479] width 1 height 4
click at [692, 417] on div "Progress Bar" at bounding box center [728, 479] width 1 height 4
click at [692, 417] on div "Progress Bar" at bounding box center [720, 479] width 1 height 4
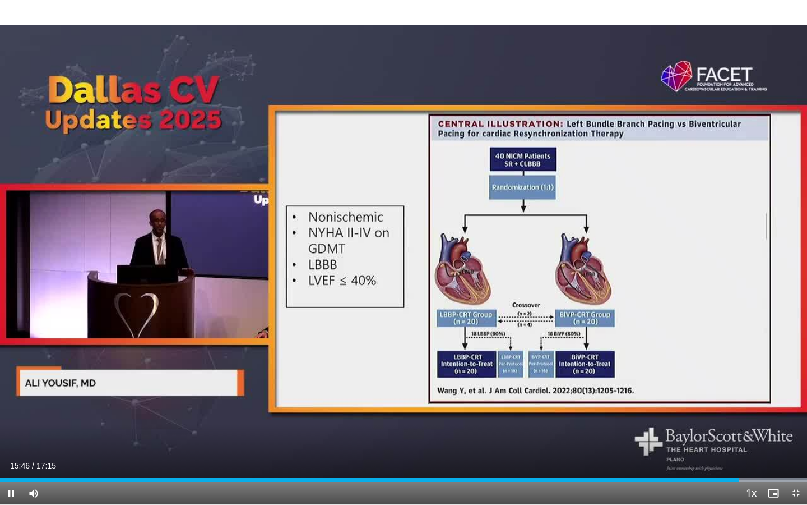
click at [11, 417] on span "Video Player" at bounding box center [11, 493] width 22 height 22
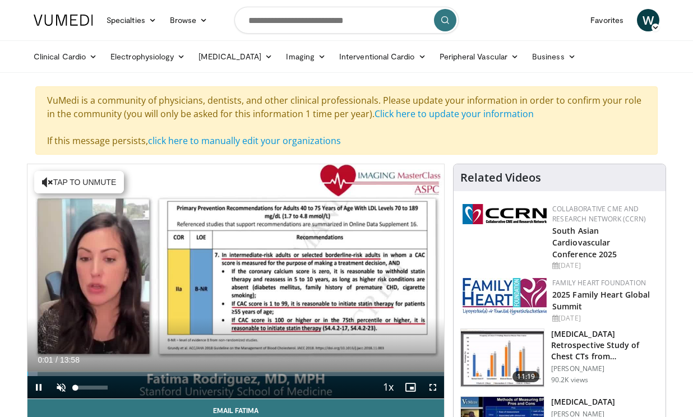
click at [60, 387] on span "Video Player" at bounding box center [61, 387] width 22 height 22
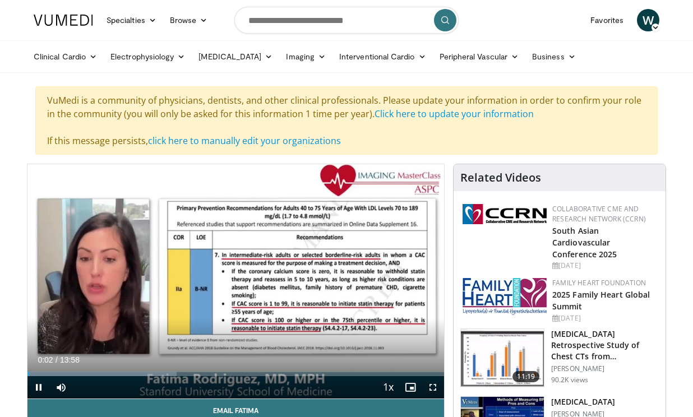
click at [427, 387] on span "Video Player" at bounding box center [433, 387] width 22 height 22
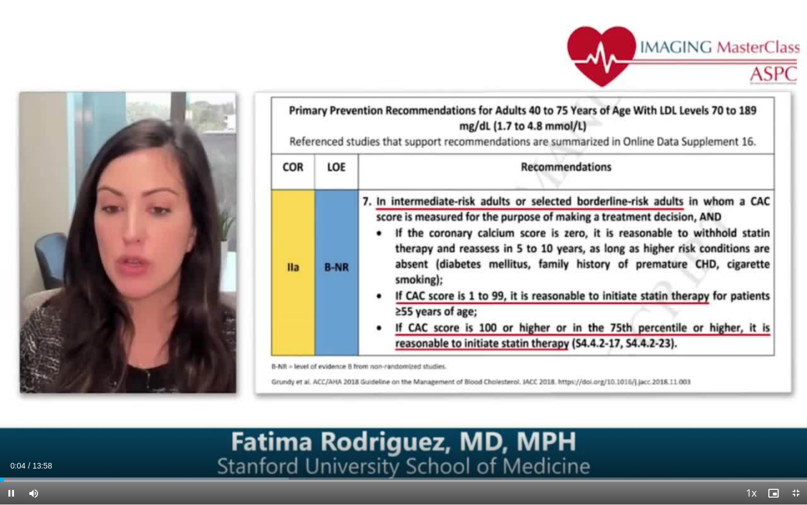
click at [692, 417] on span "Video Player" at bounding box center [796, 493] width 22 height 22
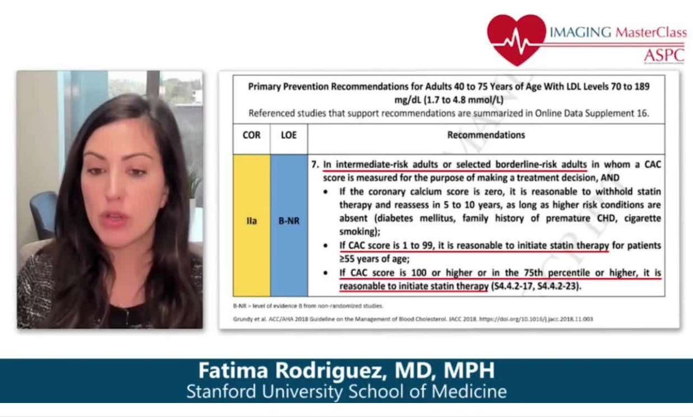
scroll to position [203, 0]
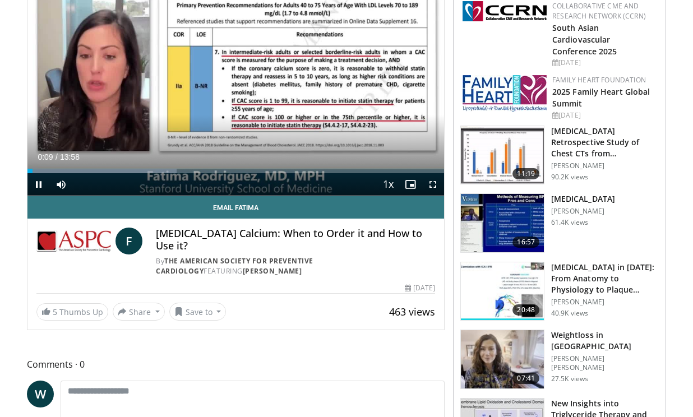
click at [431, 186] on span "Video Player" at bounding box center [433, 184] width 22 height 22
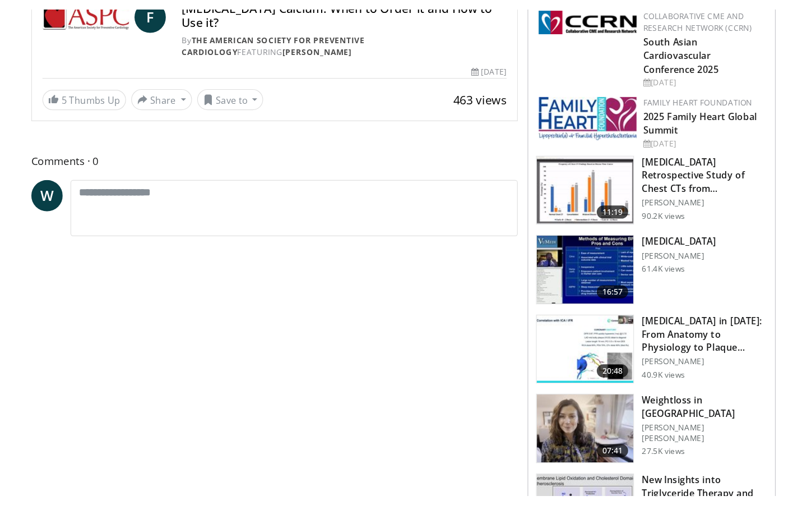
scroll to position [0, 0]
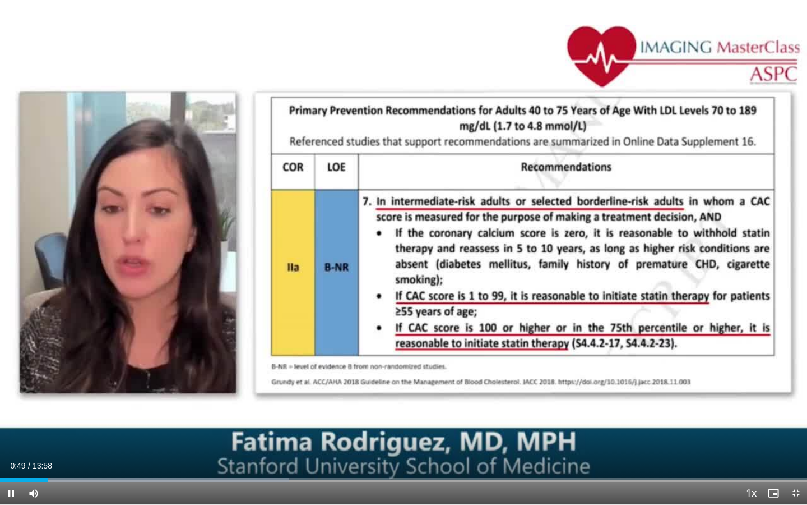
click at [11, 417] on span "Video Player" at bounding box center [11, 493] width 22 height 22
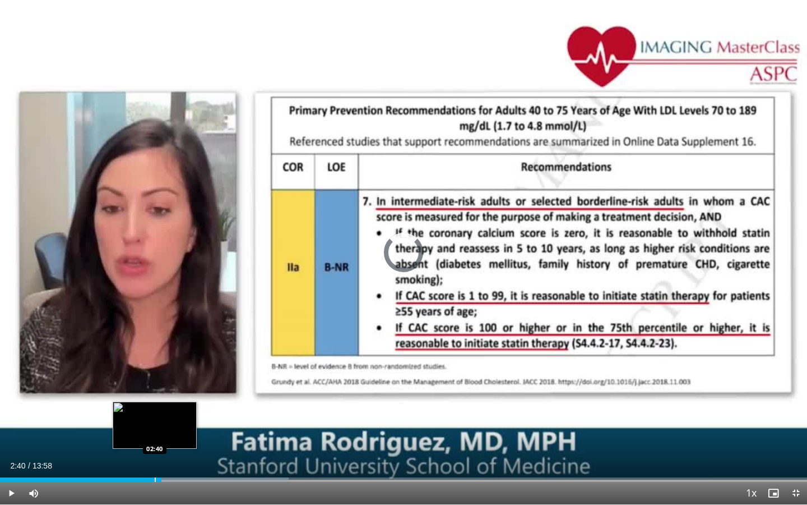
click at [154, 417] on div "02:40" at bounding box center [80, 479] width 161 height 4
click at [149, 417] on div "Progress Bar" at bounding box center [149, 479] width 1 height 4
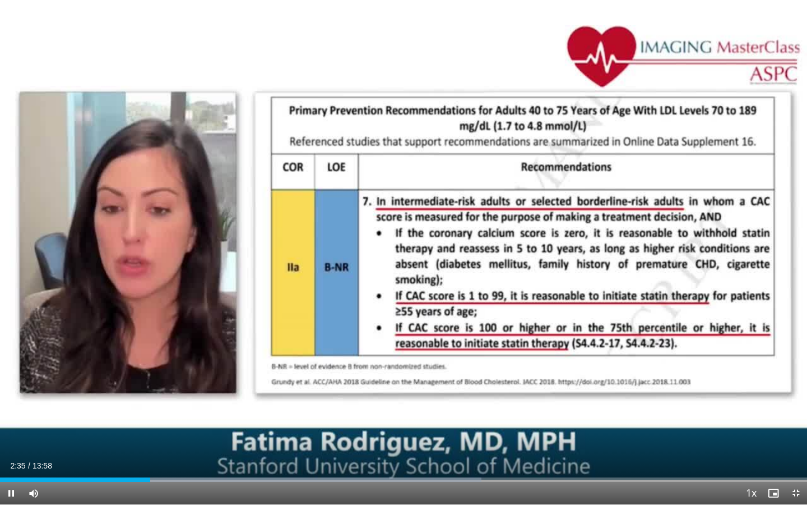
click at [12, 417] on span "Video Player" at bounding box center [11, 493] width 22 height 22
click at [11, 417] on span "Video Player" at bounding box center [11, 493] width 22 height 22
click at [9, 417] on span "Video Player" at bounding box center [11, 493] width 22 height 22
click at [17, 417] on span "Video Player" at bounding box center [11, 493] width 22 height 22
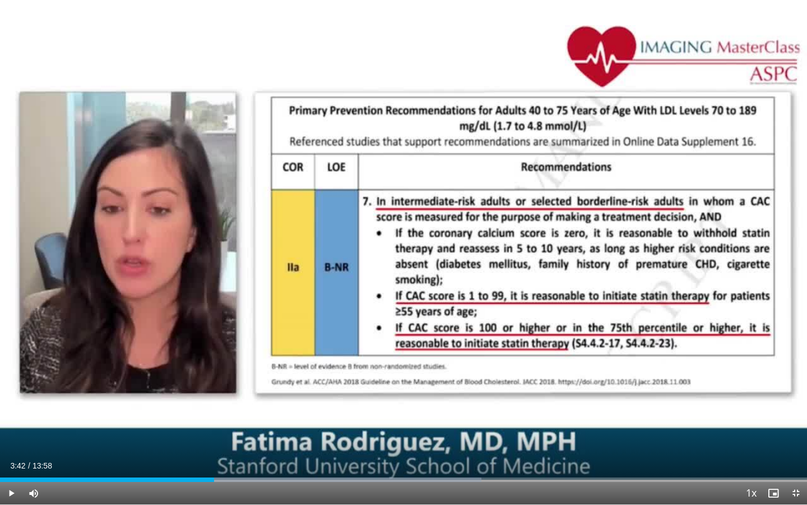
click at [9, 417] on span "Video Player" at bounding box center [11, 493] width 22 height 22
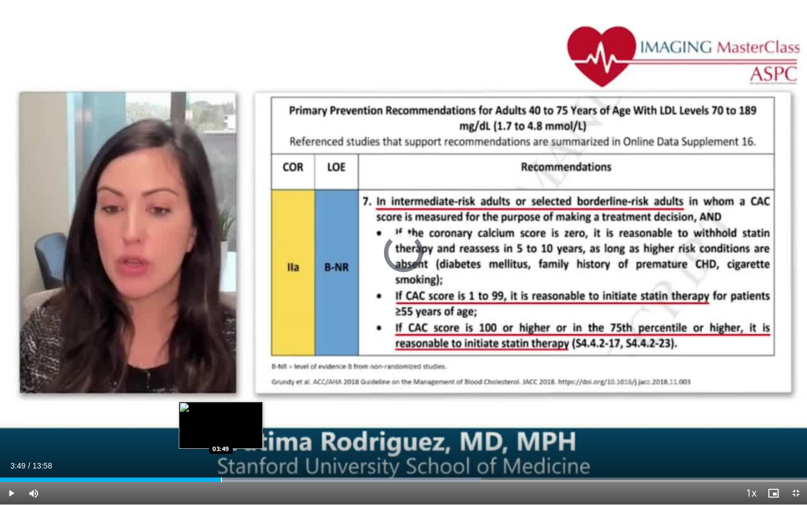
click at [221, 417] on div "Progress Bar" at bounding box center [221, 479] width 1 height 4
click at [215, 417] on div "Progress Bar" at bounding box center [215, 479] width 1 height 4
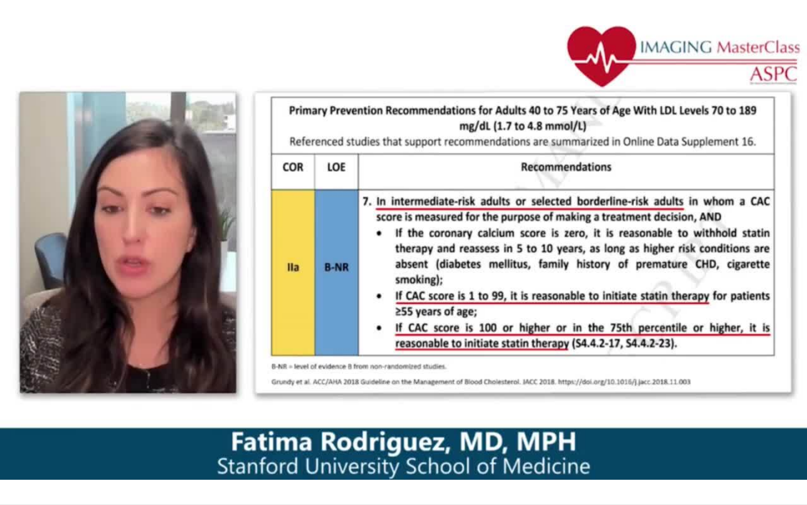
click at [202, 417] on div "10 seconds Tap to unmute" at bounding box center [403, 252] width 807 height 504
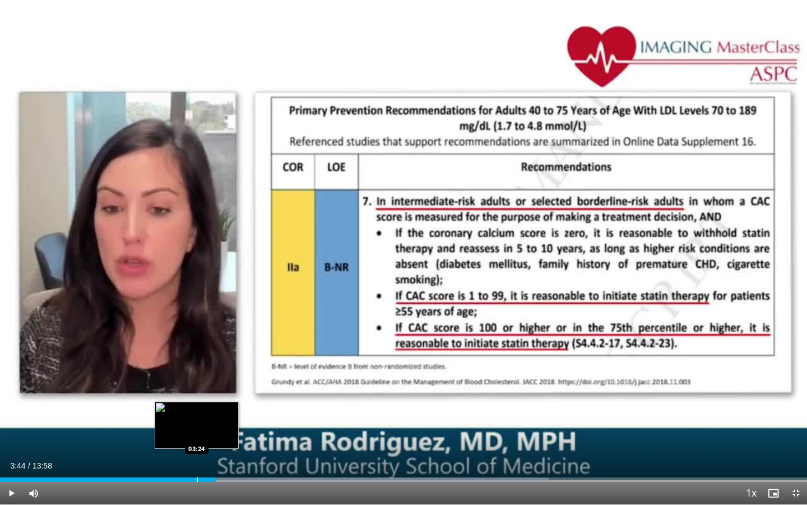
click at [197, 417] on div "Progress Bar" at bounding box center [197, 479] width 1 height 4
click at [6, 417] on span "Video Player" at bounding box center [11, 493] width 22 height 22
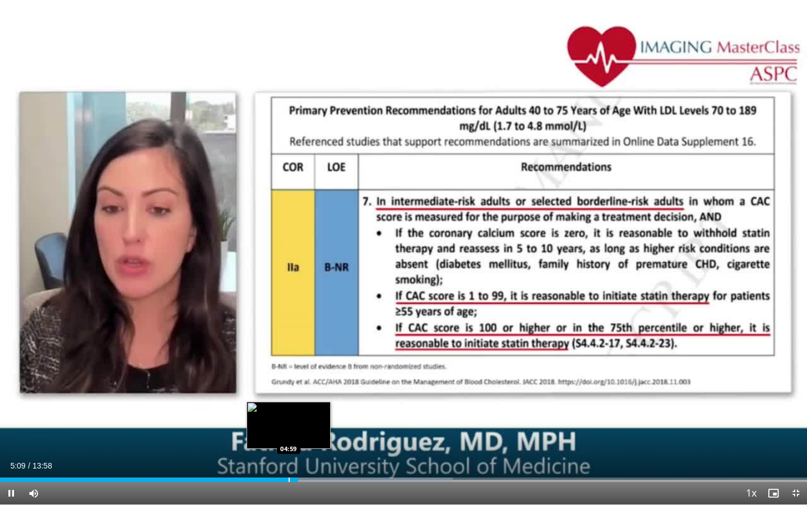
click at [289, 417] on div "Progress Bar" at bounding box center [289, 479] width 1 height 4
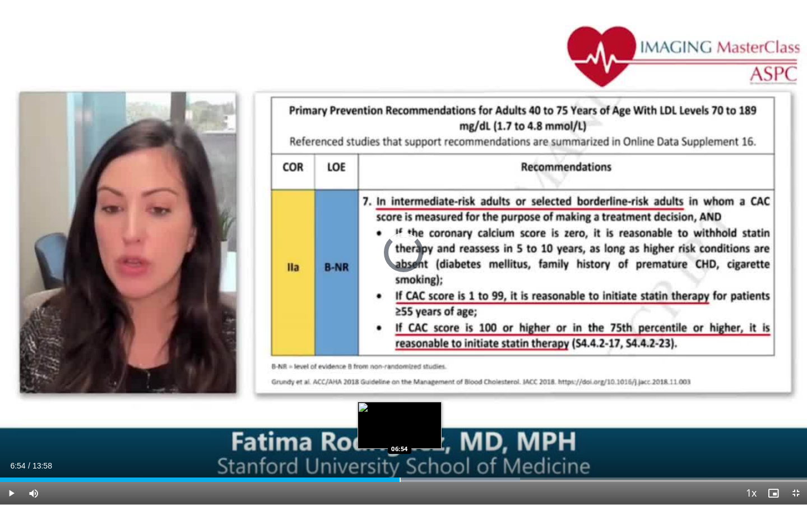
click at [400, 417] on div "Progress Bar" at bounding box center [400, 479] width 1 height 4
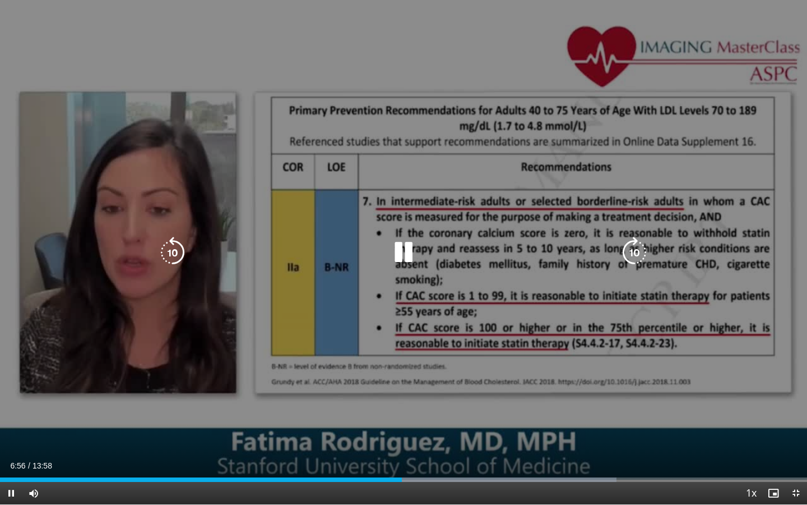
click at [493, 329] on div "10 seconds Tap to unmute" at bounding box center [403, 252] width 807 height 504
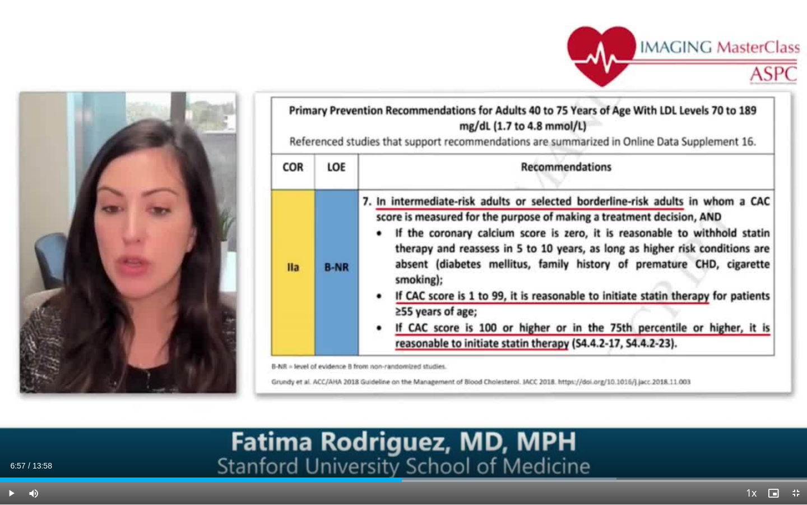
click at [11, 417] on span "Video Player" at bounding box center [11, 493] width 22 height 22
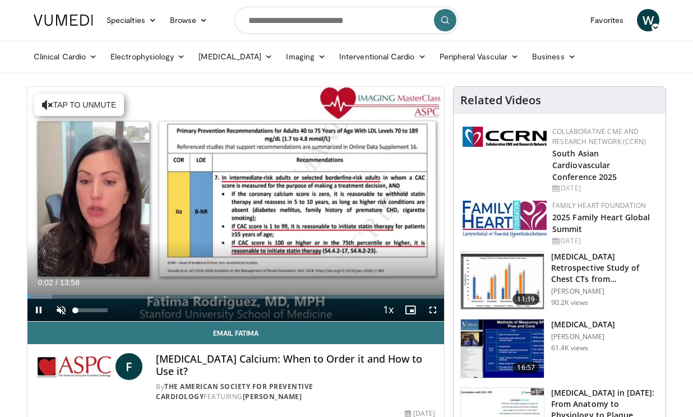
click at [65, 311] on span "Video Player" at bounding box center [61, 310] width 22 height 22
click at [430, 309] on span "Video Player" at bounding box center [433, 310] width 22 height 22
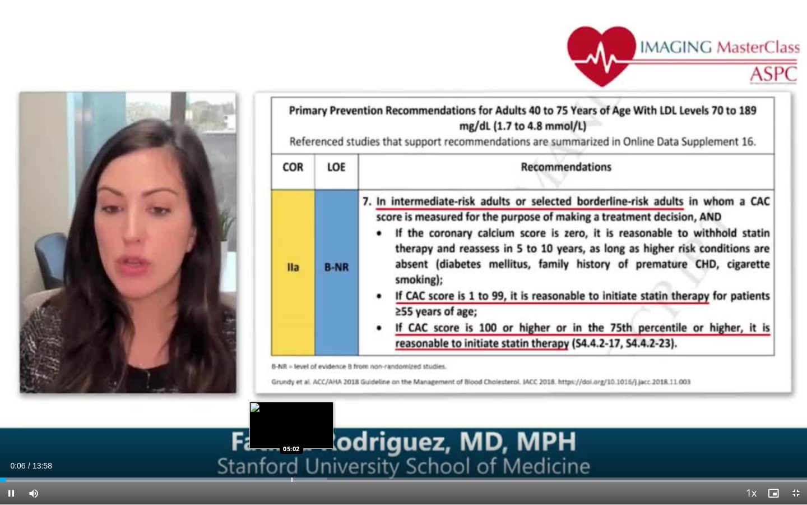
click at [292, 417] on div "Progress Bar" at bounding box center [292, 479] width 1 height 4
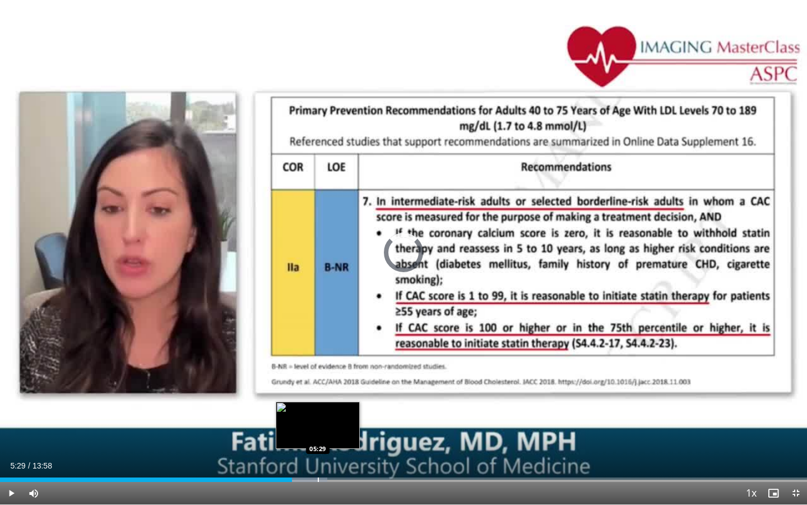
click at [318, 417] on div "Progress Bar" at bounding box center [318, 479] width 1 height 4
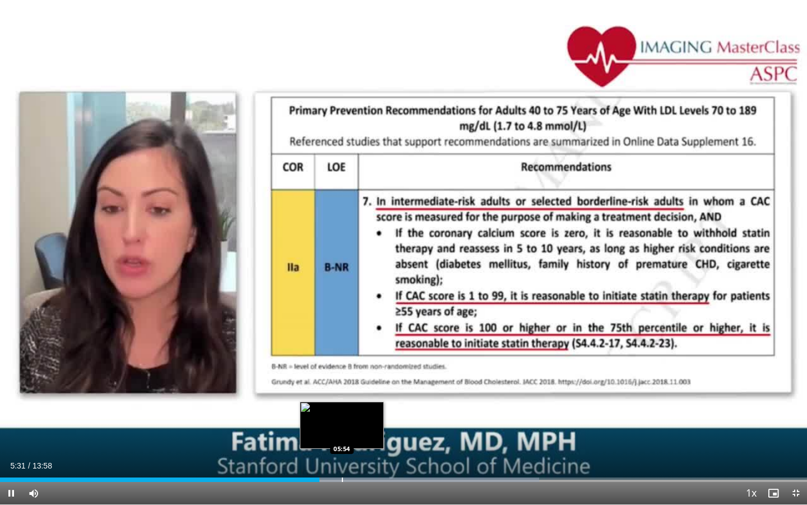
click at [341, 417] on div "Loaded : 66.82% 05:31 05:54" at bounding box center [403, 479] width 807 height 4
click at [349, 417] on div "Progress Bar" at bounding box center [349, 479] width 1 height 4
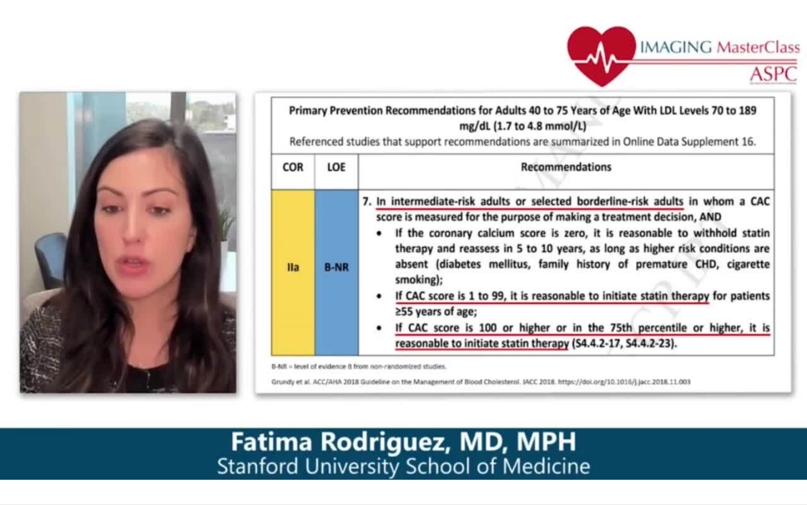
click at [357, 417] on div "10 seconds Tap to unmute" at bounding box center [403, 252] width 807 height 504
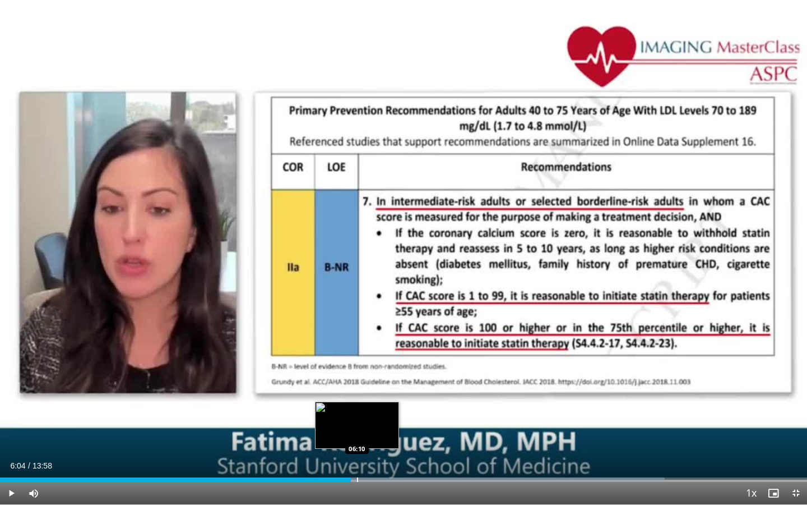
click at [357, 417] on div "Progress Bar" at bounding box center [357, 479] width 1 height 4
click at [364, 417] on div "Progress Bar" at bounding box center [364, 479] width 1 height 4
click at [11, 417] on span "Video Player" at bounding box center [11, 493] width 22 height 22
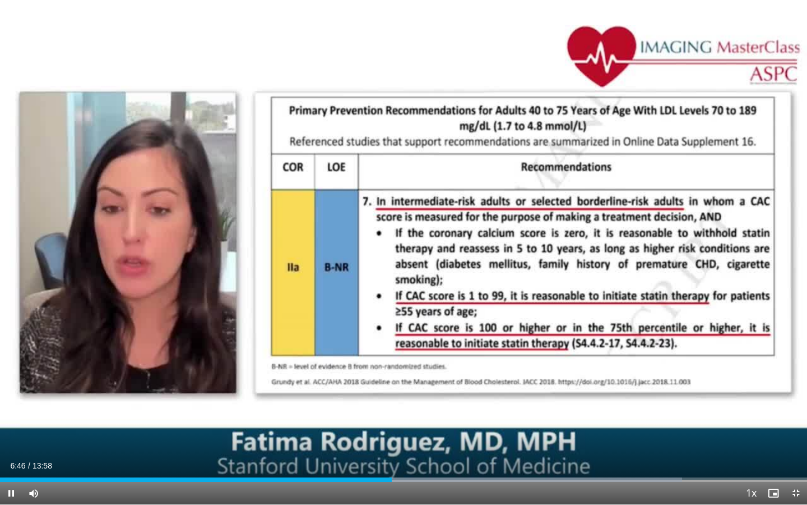
click at [15, 417] on span "Video Player" at bounding box center [11, 493] width 22 height 22
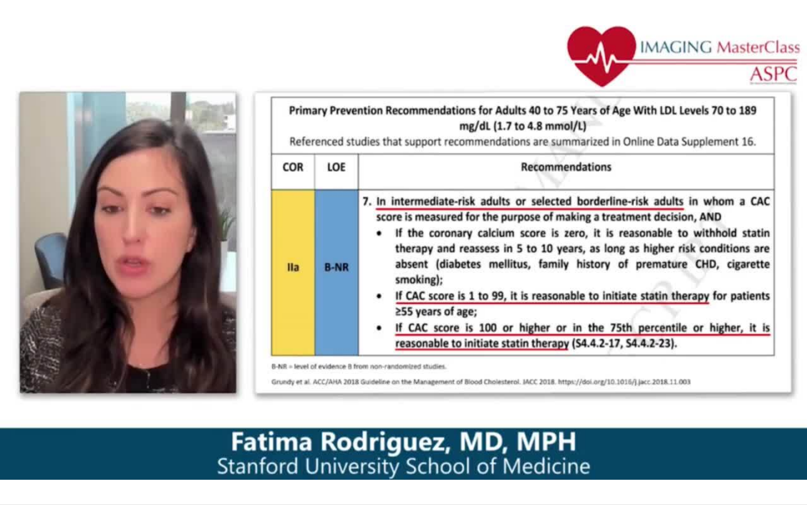
click at [8, 417] on div "10 seconds Tap to unmute" at bounding box center [403, 252] width 807 height 504
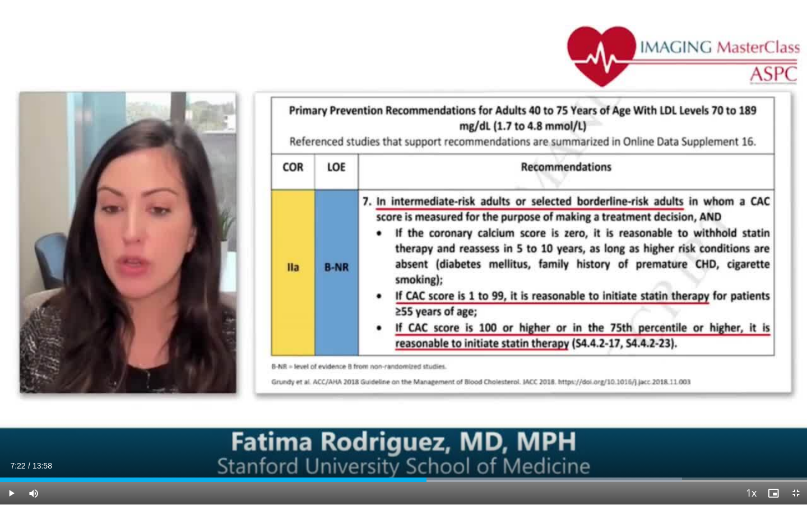
click at [8, 417] on span "Video Player" at bounding box center [11, 493] width 22 height 22
click at [692, 417] on span "Video Player" at bounding box center [774, 493] width 22 height 22
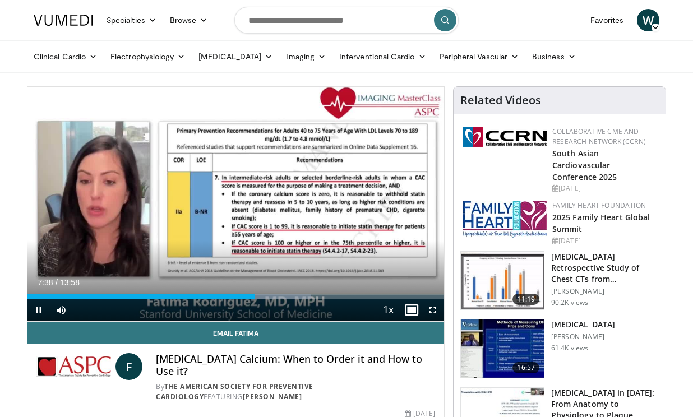
click at [435, 308] on span "Video Player" at bounding box center [433, 310] width 22 height 22
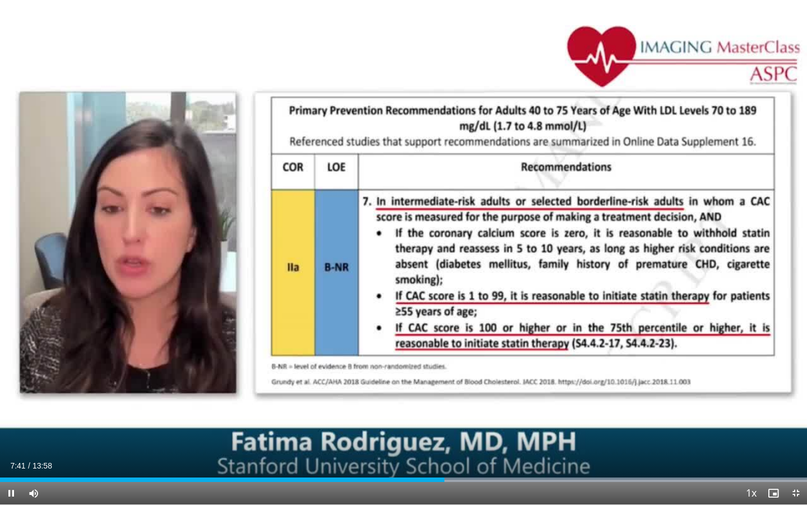
click at [692, 417] on span "Video Player" at bounding box center [774, 493] width 22 height 22
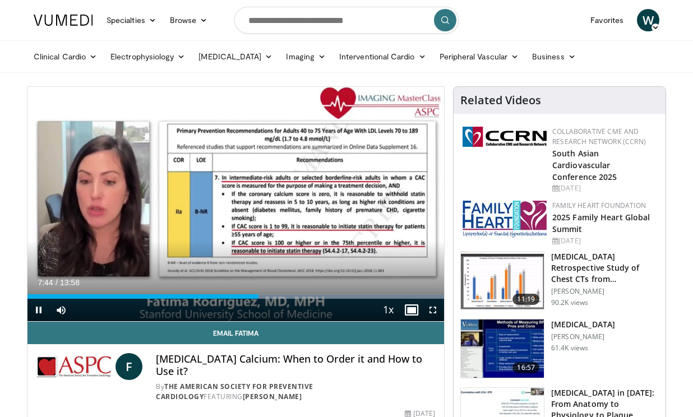
click at [432, 308] on span "Video Player" at bounding box center [433, 310] width 22 height 22
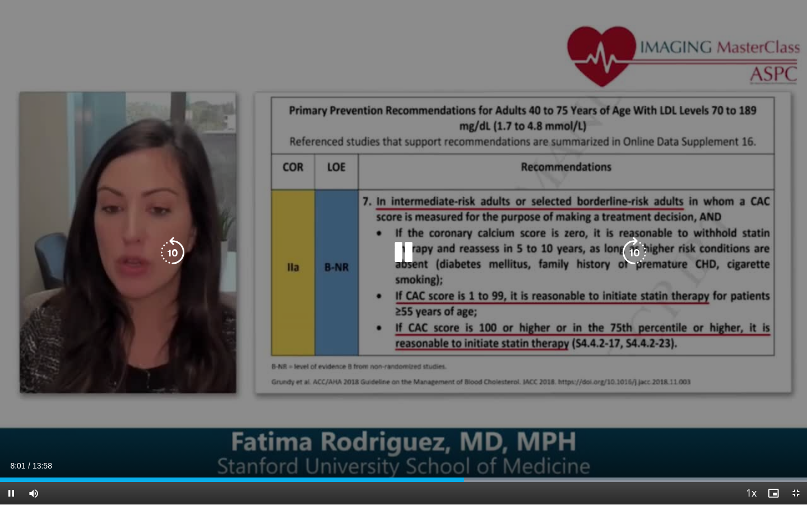
click at [144, 380] on div "10 seconds Tap to unmute" at bounding box center [403, 252] width 807 height 504
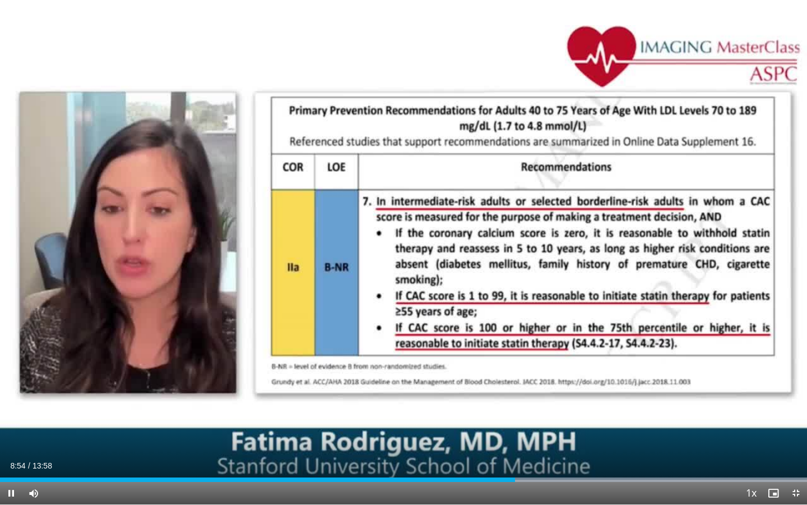
click at [692, 417] on span "Video Player" at bounding box center [796, 493] width 22 height 22
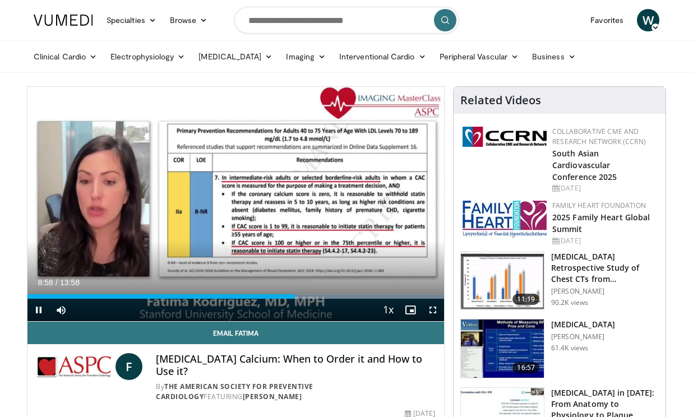
click at [428, 309] on span "Video Player" at bounding box center [433, 310] width 22 height 22
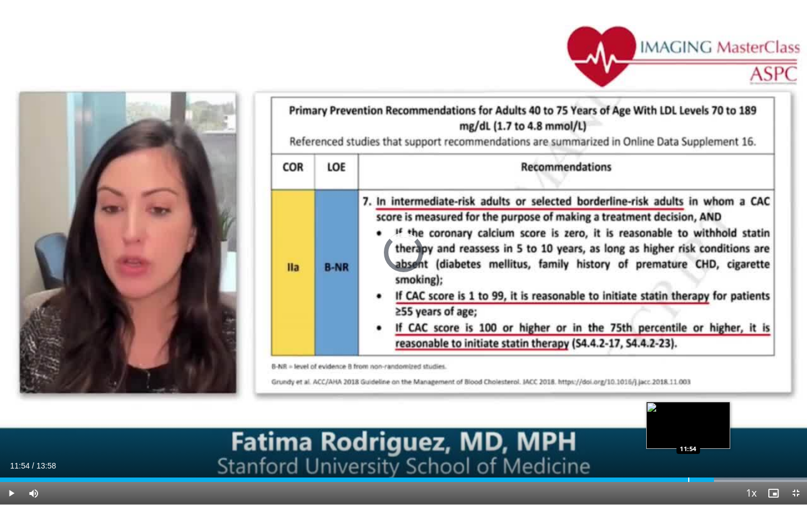
click at [689, 417] on div "Progress Bar" at bounding box center [689, 479] width 1 height 4
click at [682, 417] on div "Progress Bar" at bounding box center [682, 479] width 1 height 4
click at [671, 417] on div "Progress Bar" at bounding box center [671, 479] width 1 height 4
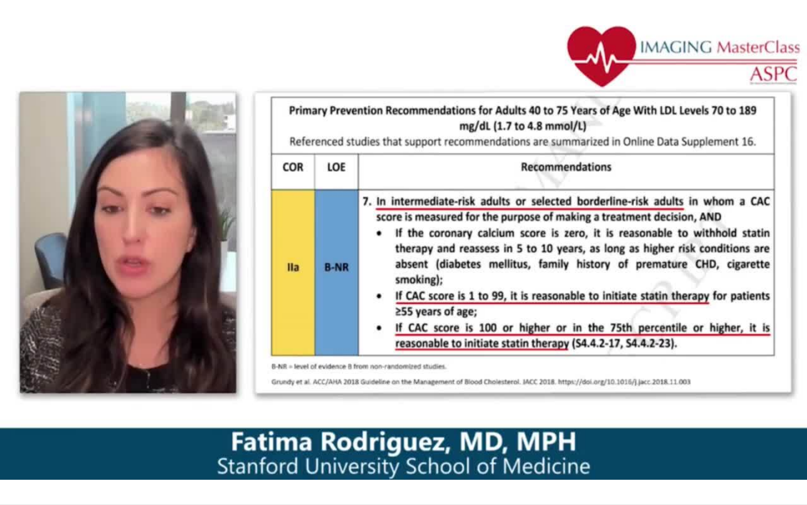
click at [663, 417] on div "10 seconds Tap to unmute" at bounding box center [403, 252] width 807 height 504
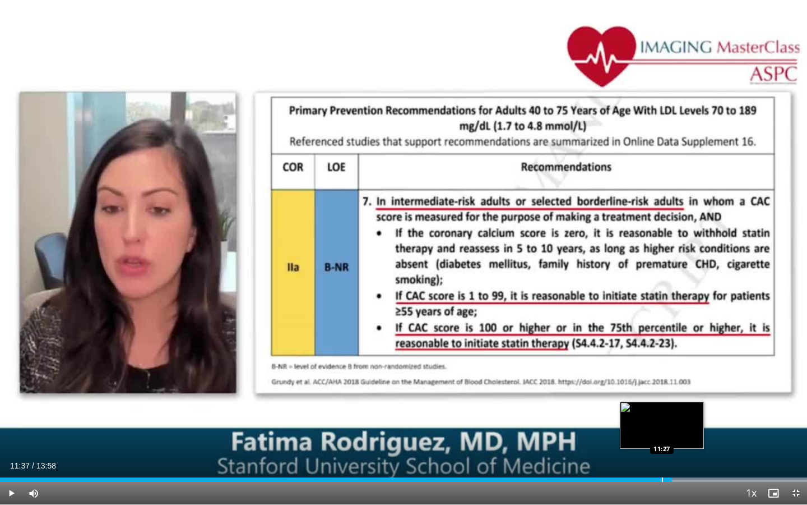
click at [662, 417] on div "Progress Bar" at bounding box center [662, 479] width 1 height 4
click at [10, 417] on span "Video Player" at bounding box center [11, 493] width 22 height 22
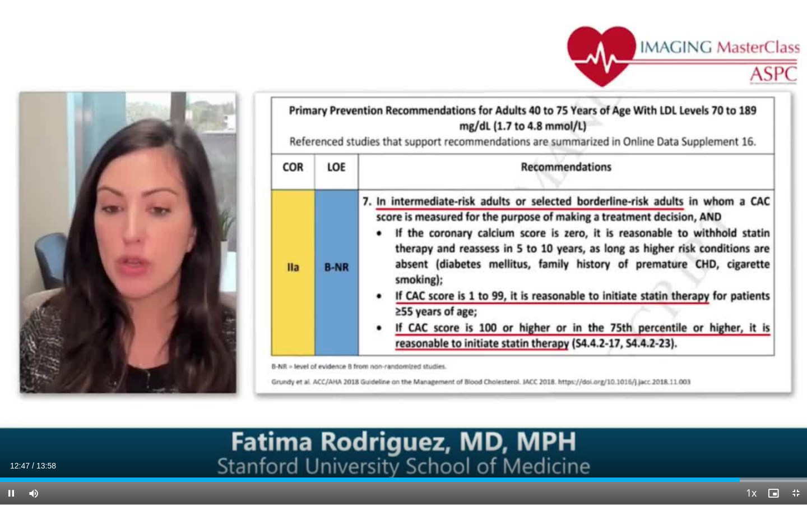
click at [10, 417] on span "Video Player" at bounding box center [11, 493] width 22 height 22
click at [692, 417] on div "Progress Bar" at bounding box center [692, 479] width 1 height 4
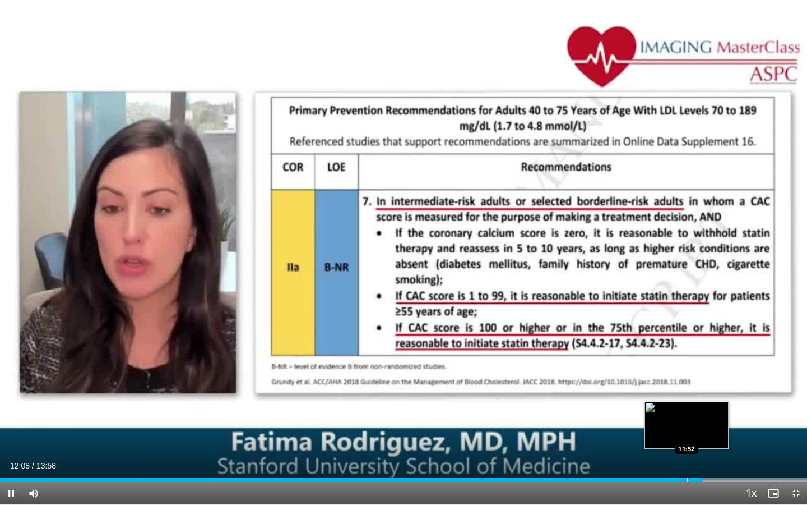
click at [687, 417] on div "Progress Bar" at bounding box center [687, 479] width 1 height 4
click at [681, 417] on div "Progress Bar" at bounding box center [681, 479] width 1 height 4
click at [672, 417] on div "Progress Bar" at bounding box center [672, 479] width 1 height 4
click at [662, 417] on div "Progress Bar" at bounding box center [662, 479] width 1 height 4
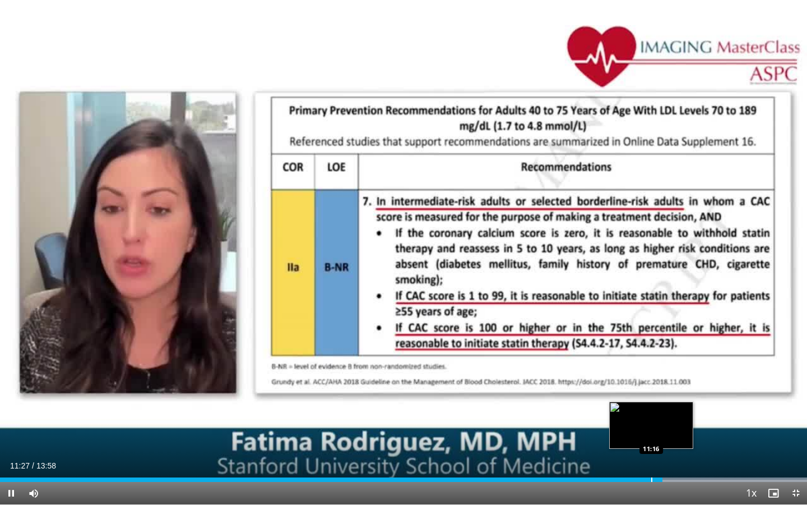
click at [652, 417] on div "Progress Bar" at bounding box center [652, 479] width 1 height 4
click at [635, 417] on div "Progress Bar" at bounding box center [635, 479] width 1 height 4
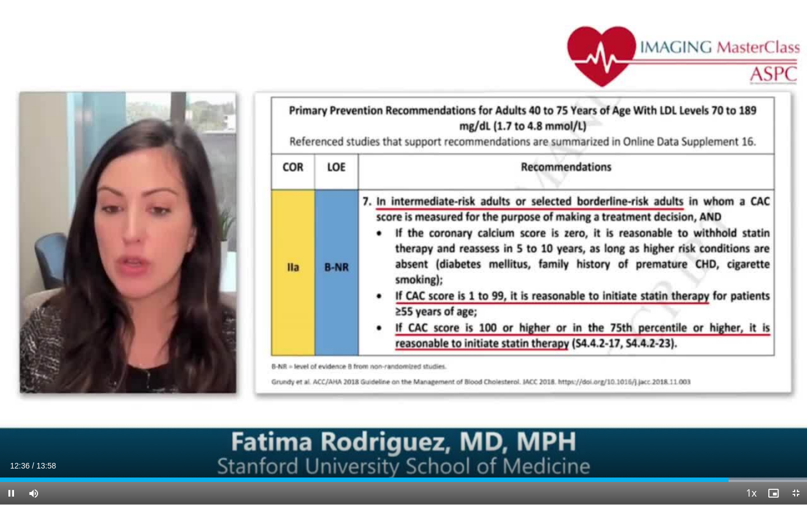
click at [11, 417] on span "Video Player" at bounding box center [11, 493] width 22 height 22
click at [13, 417] on span "Video Player" at bounding box center [11, 493] width 22 height 22
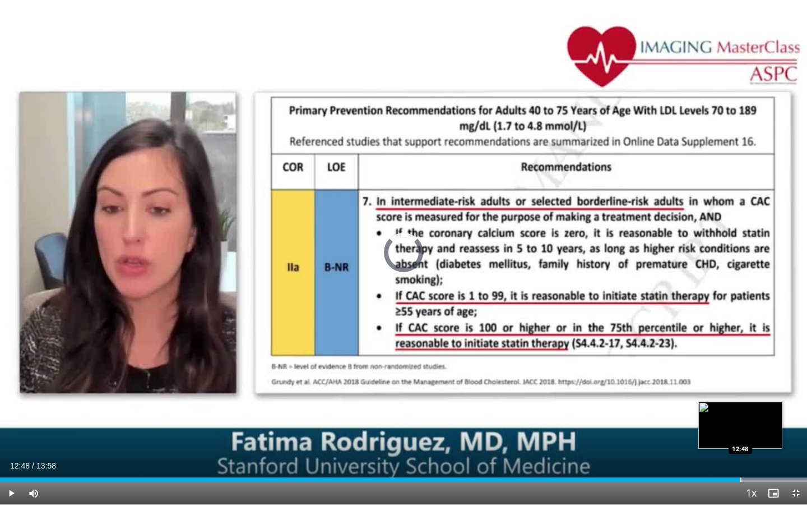
click at [692, 417] on div "Progress Bar" at bounding box center [741, 479] width 1 height 4
click at [692, 417] on div "Progress Bar" at bounding box center [737, 479] width 1 height 4
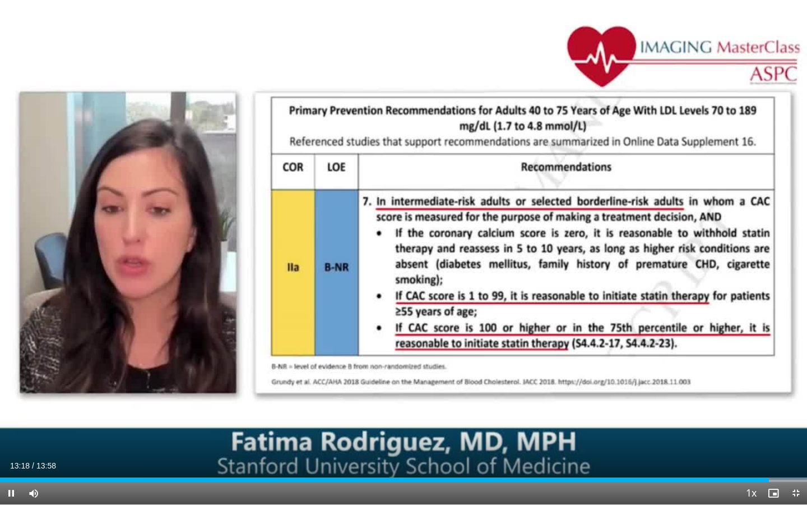
click at [11, 417] on span "Video Player" at bounding box center [11, 493] width 22 height 22
click at [692, 417] on span "Video Player" at bounding box center [796, 493] width 22 height 22
